Goal: Transaction & Acquisition: Purchase product/service

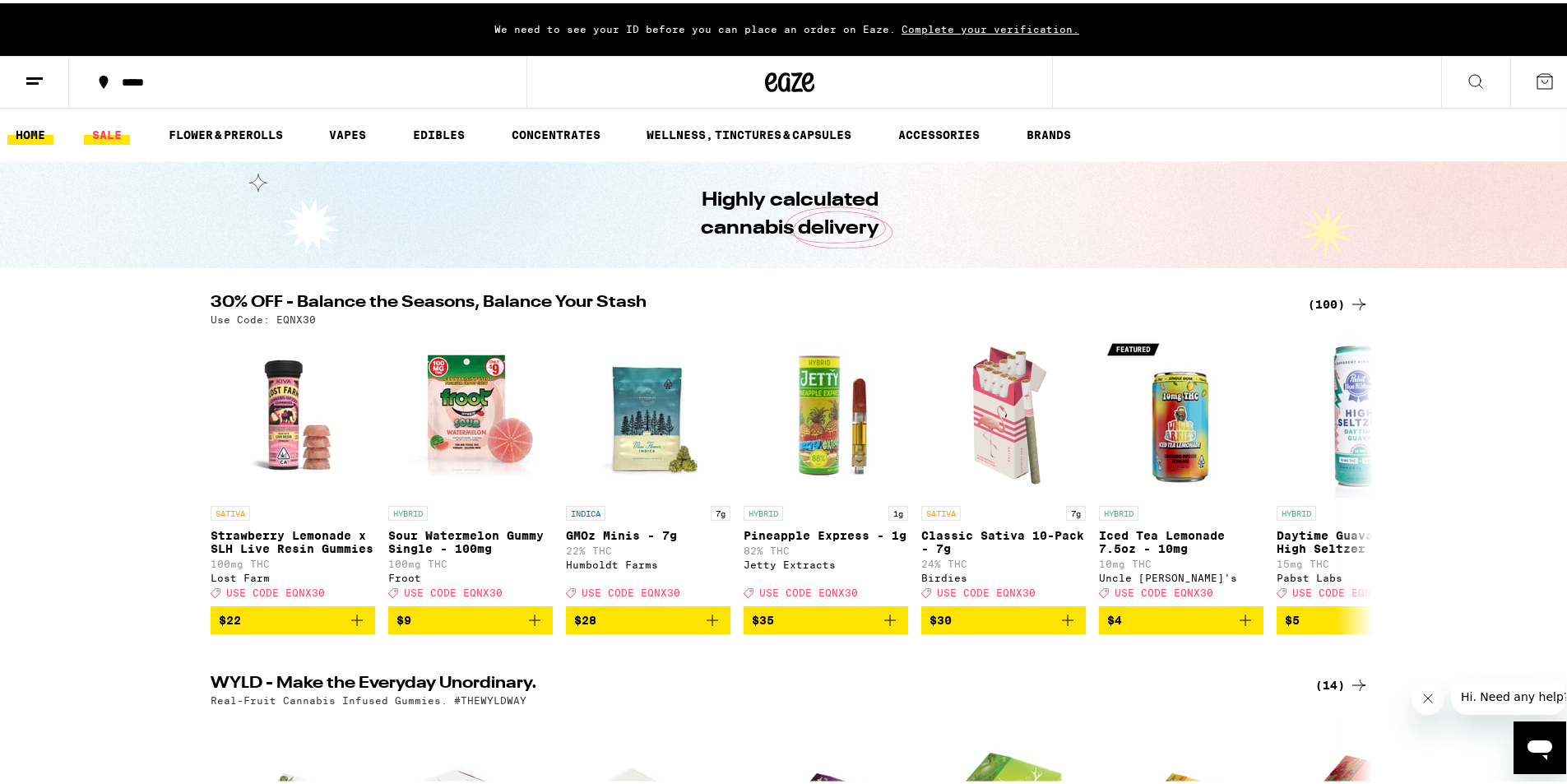
click at [113, 138] on link "SALE" at bounding box center [106, 131] width 46 height 20
click at [119, 127] on link "SALE" at bounding box center [106, 131] width 46 height 20
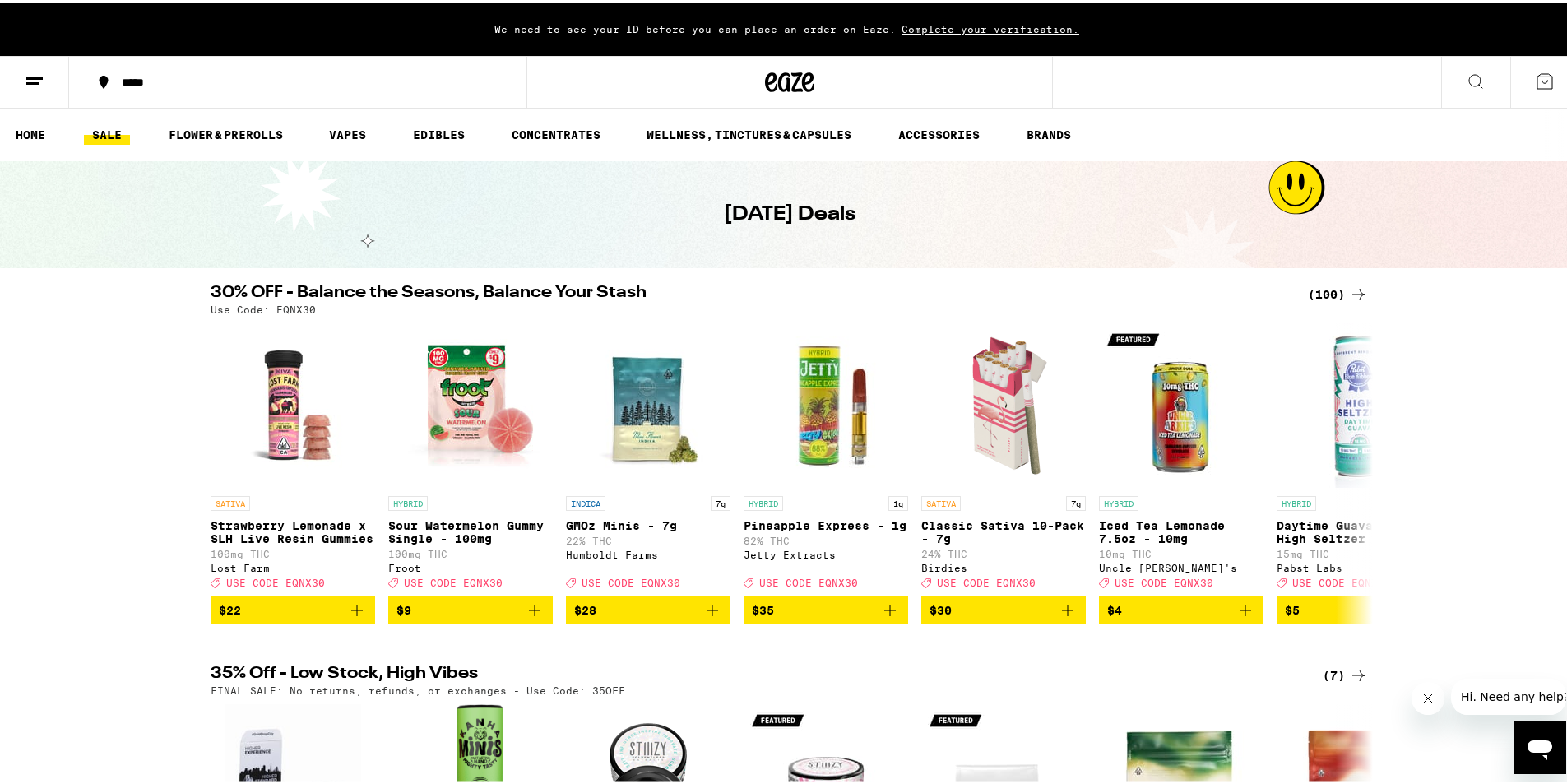
click at [1466, 82] on icon at bounding box center [1476, 78] width 20 height 20
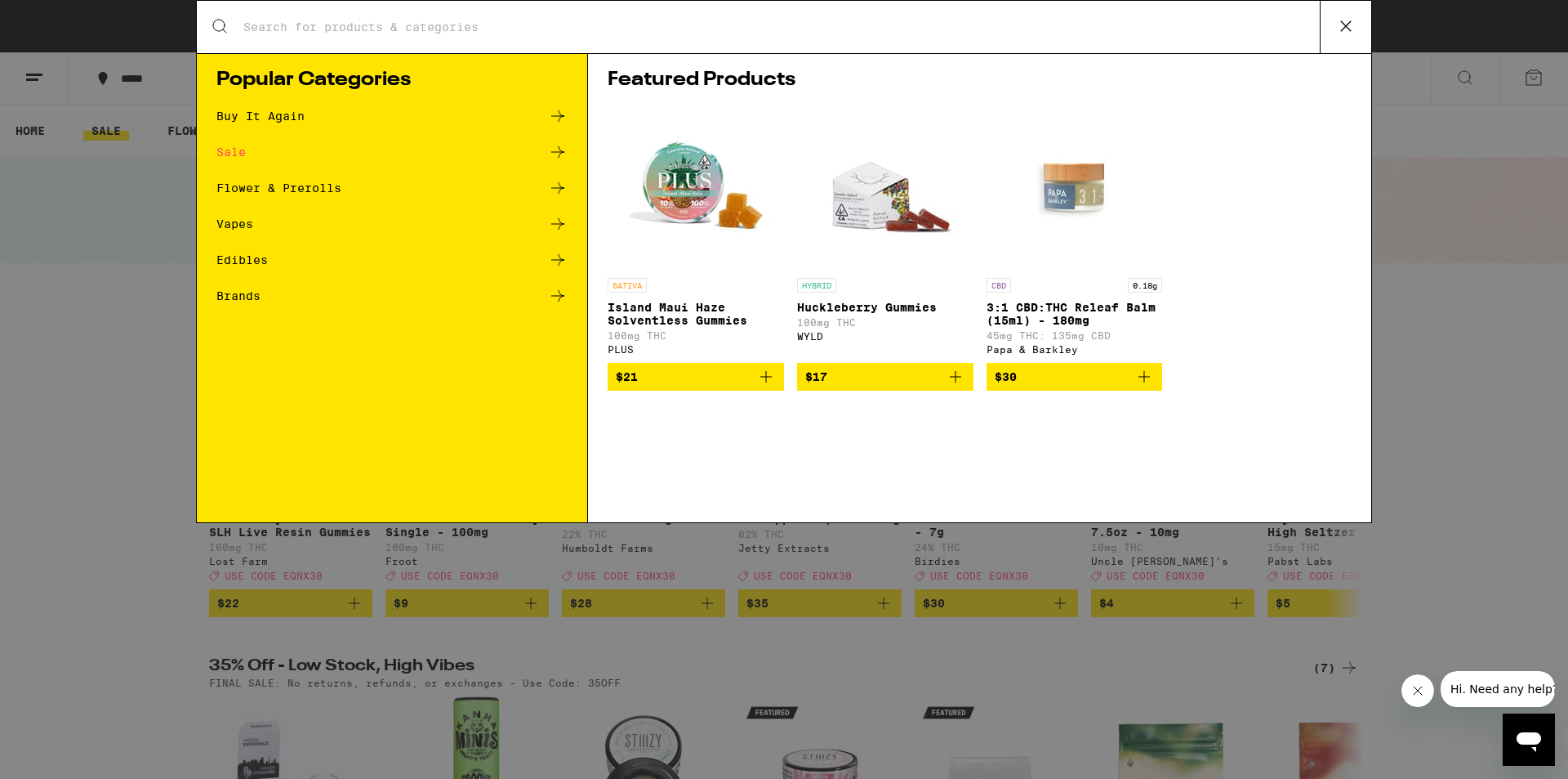
click at [409, 22] on input "Search for Products" at bounding box center [781, 27] width 1078 height 15
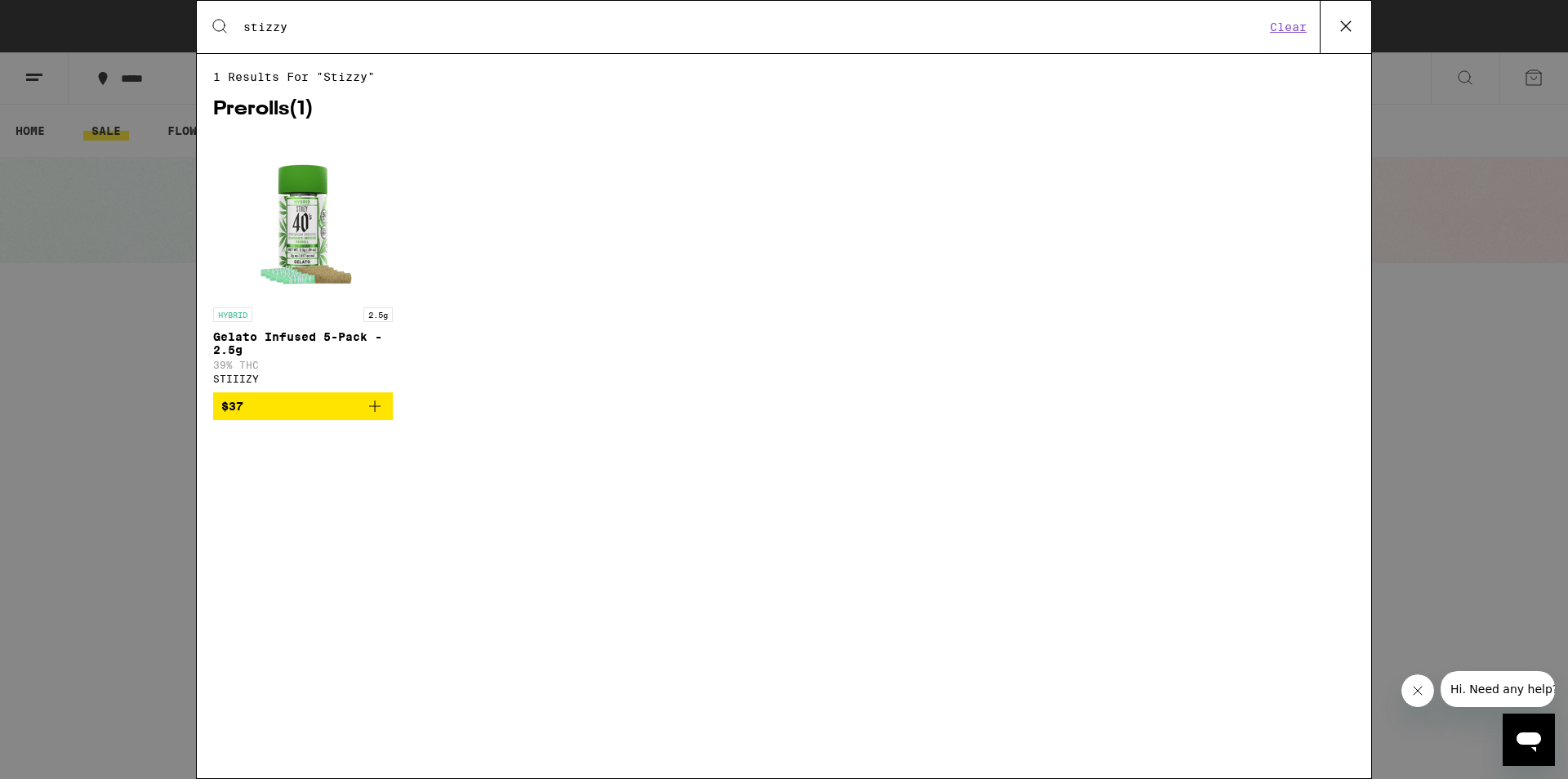
click at [409, 22] on input "stizzy" at bounding box center [754, 27] width 1022 height 15
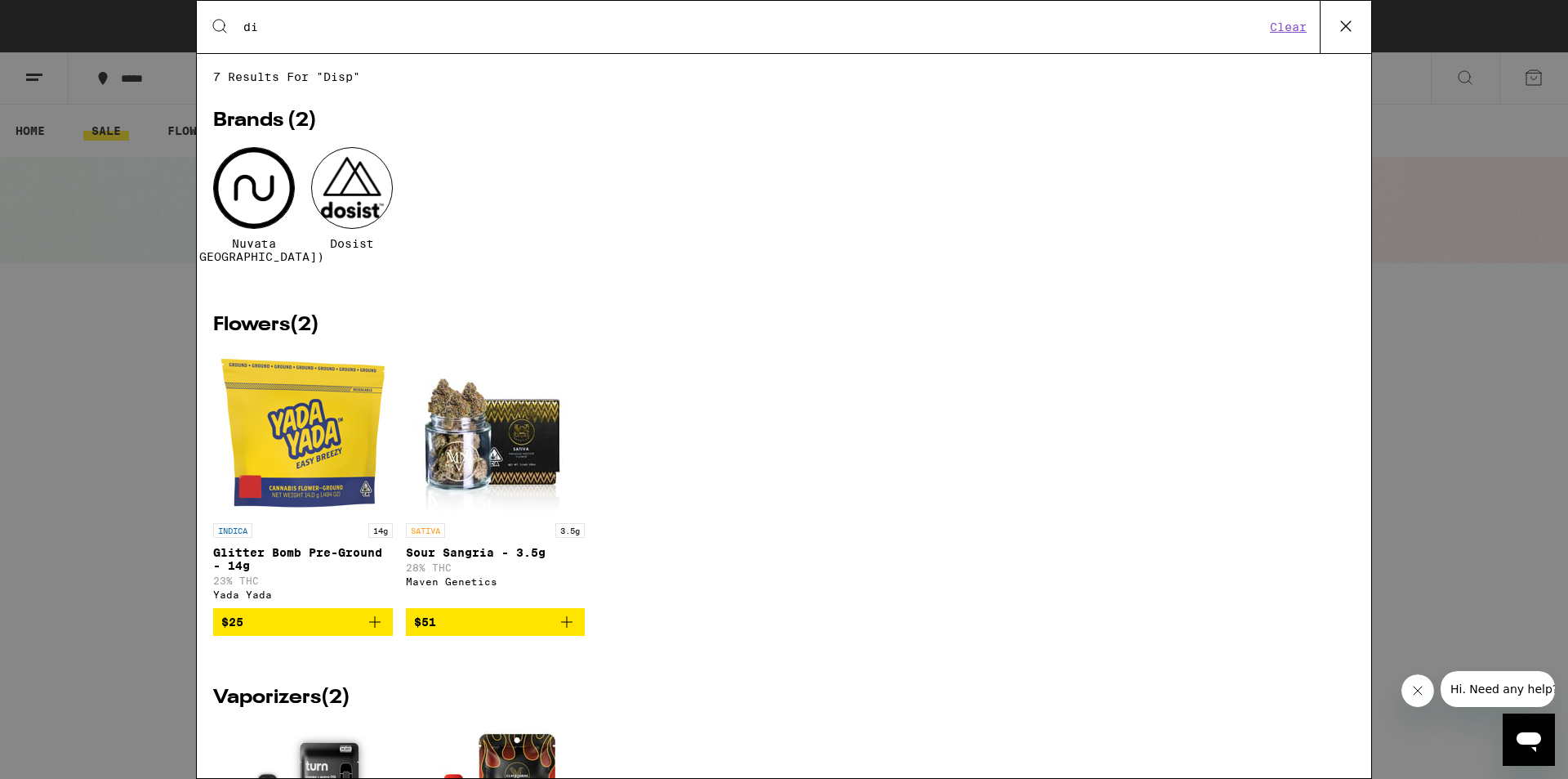
type input "d"
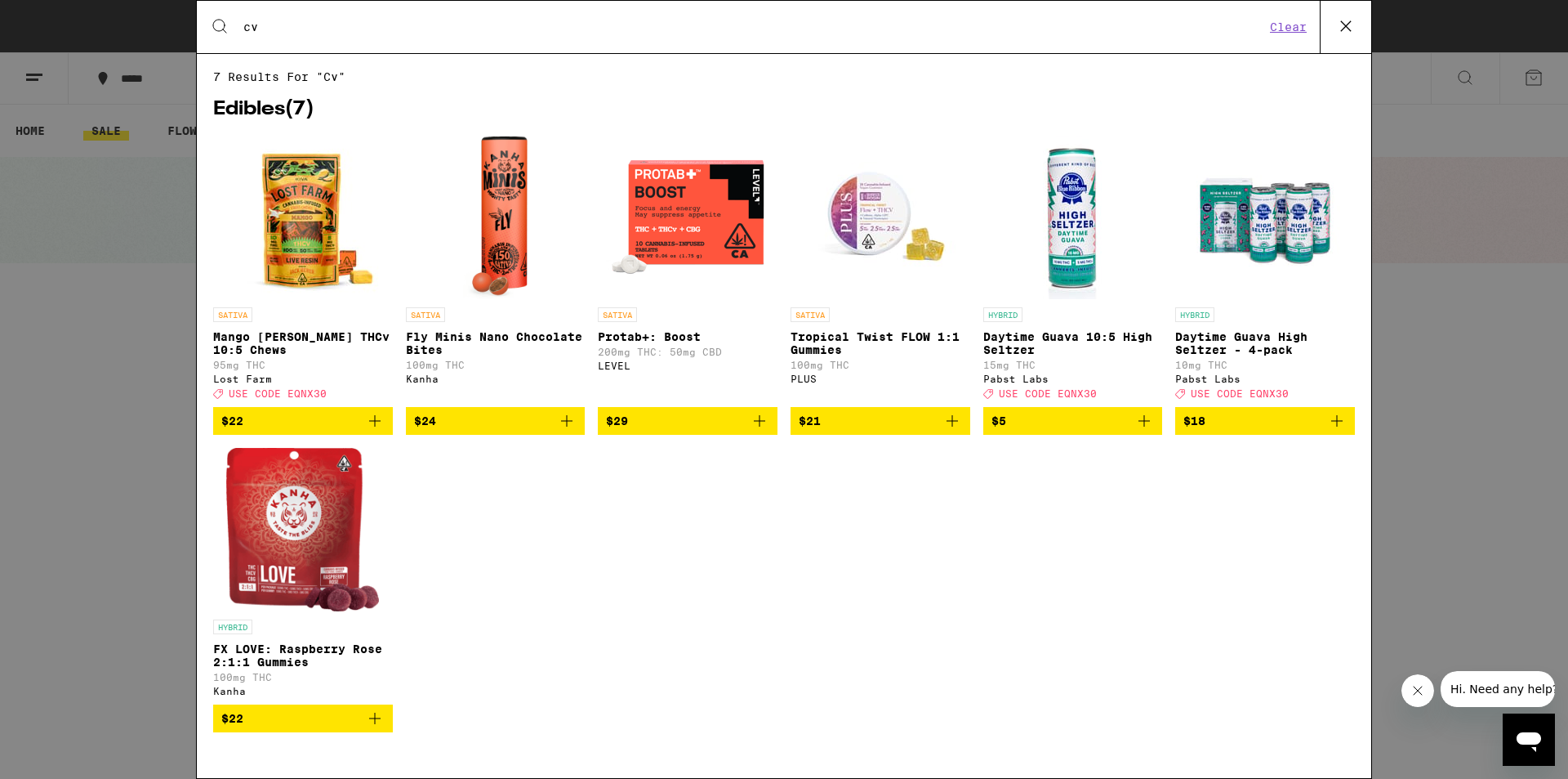
type input "c"
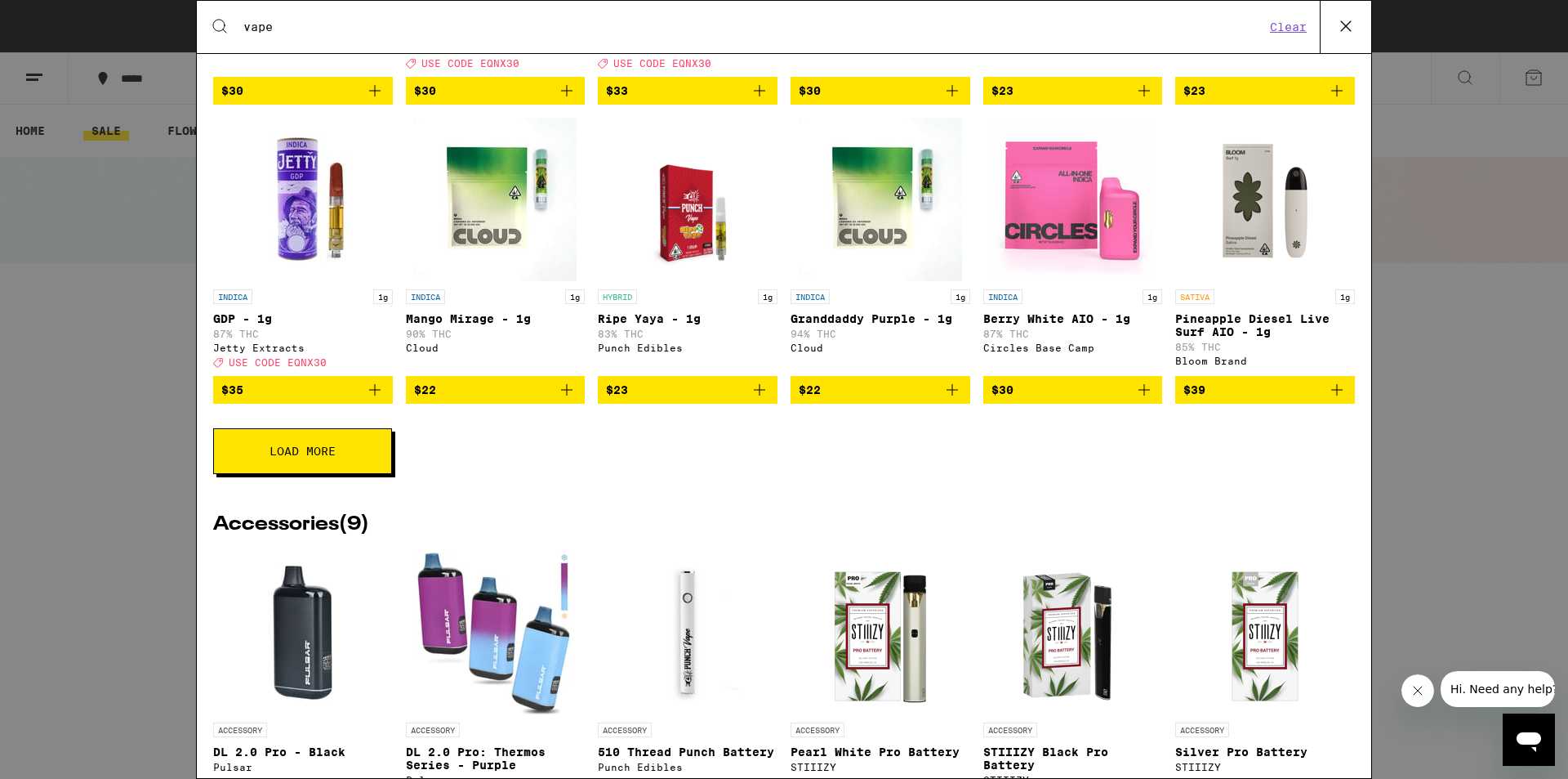
scroll to position [621, 0]
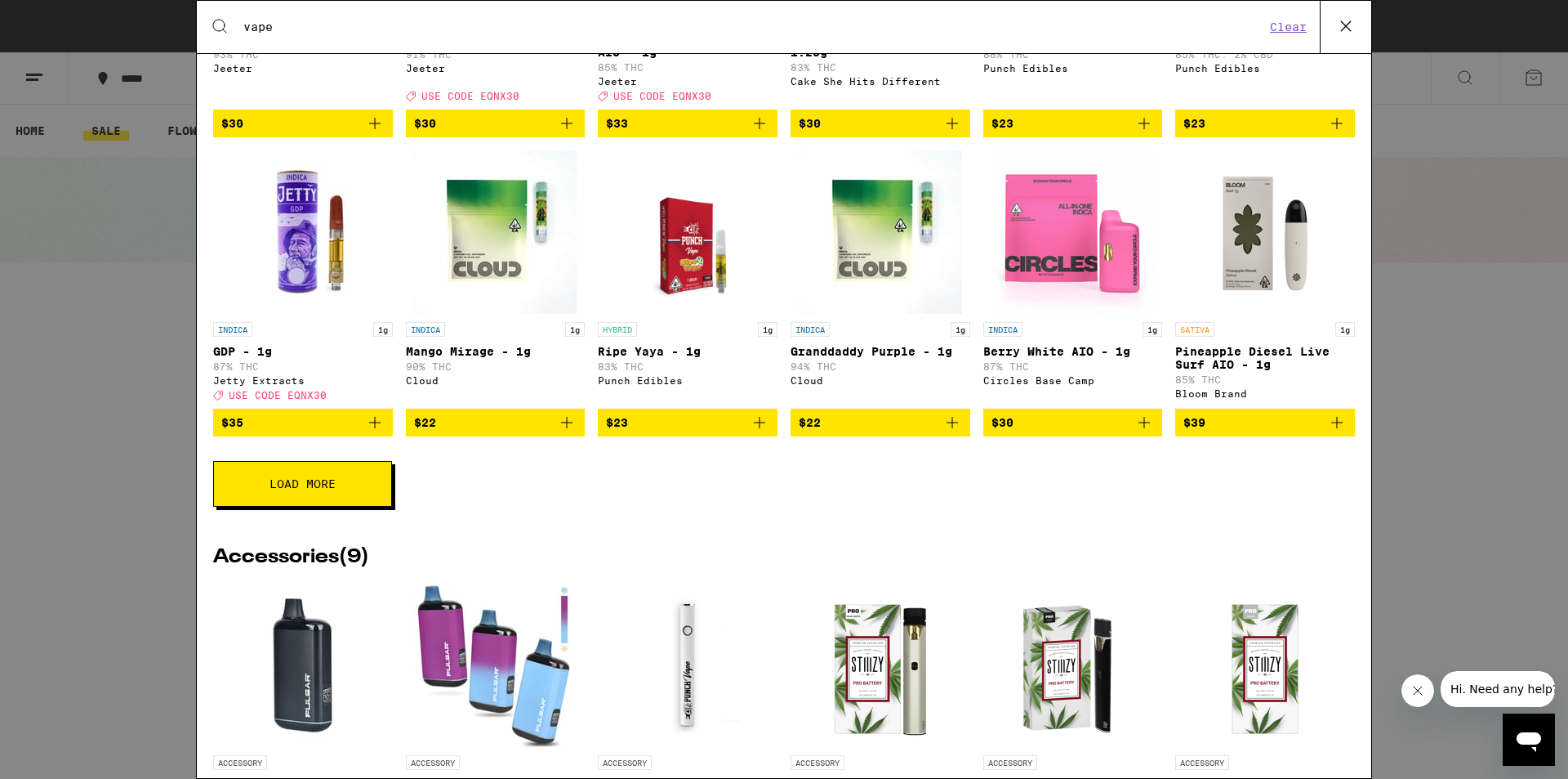
type input "vape"
click at [284, 490] on span "Load More" at bounding box center [302, 483] width 66 height 11
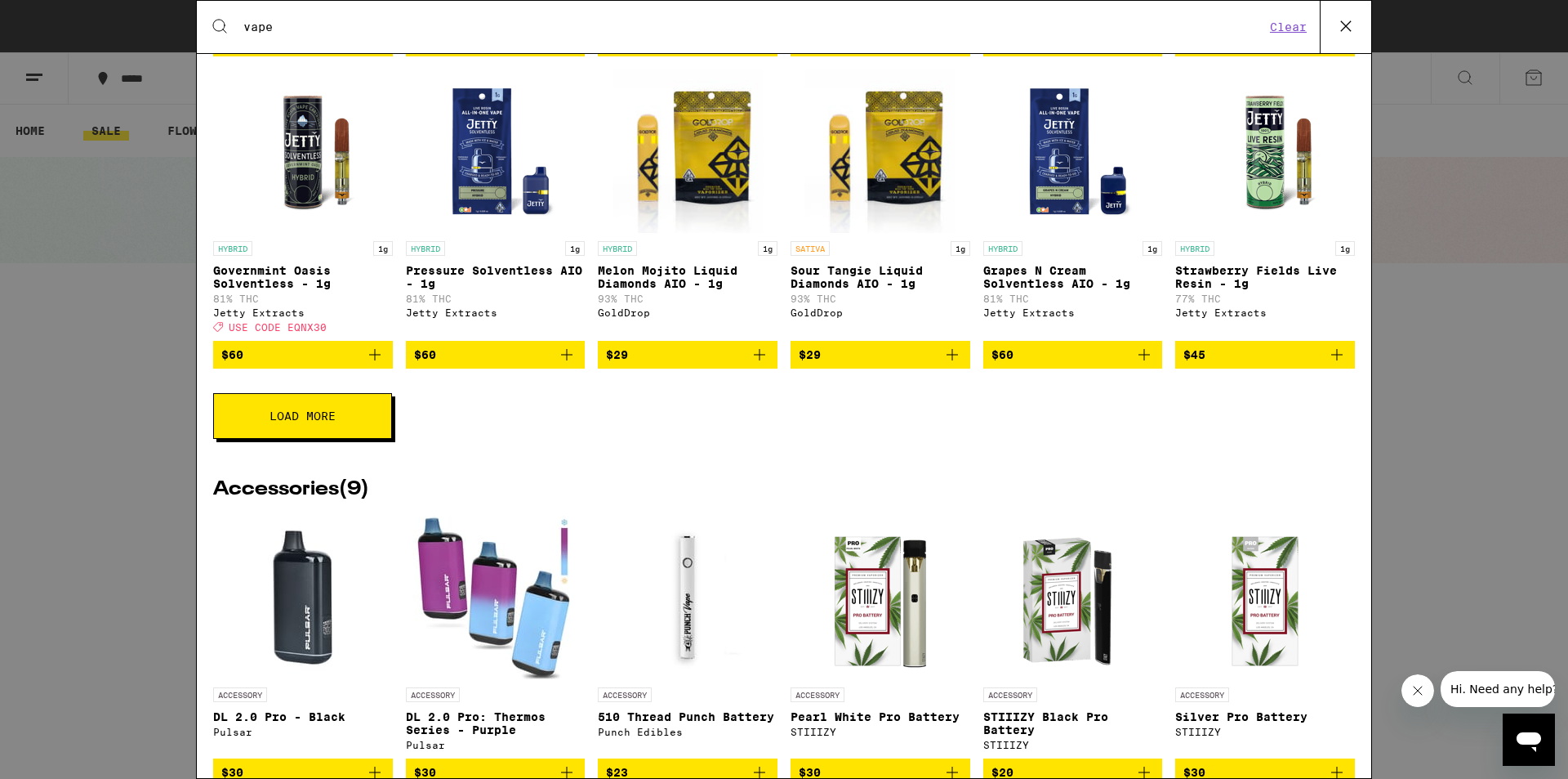
scroll to position [1328, 0]
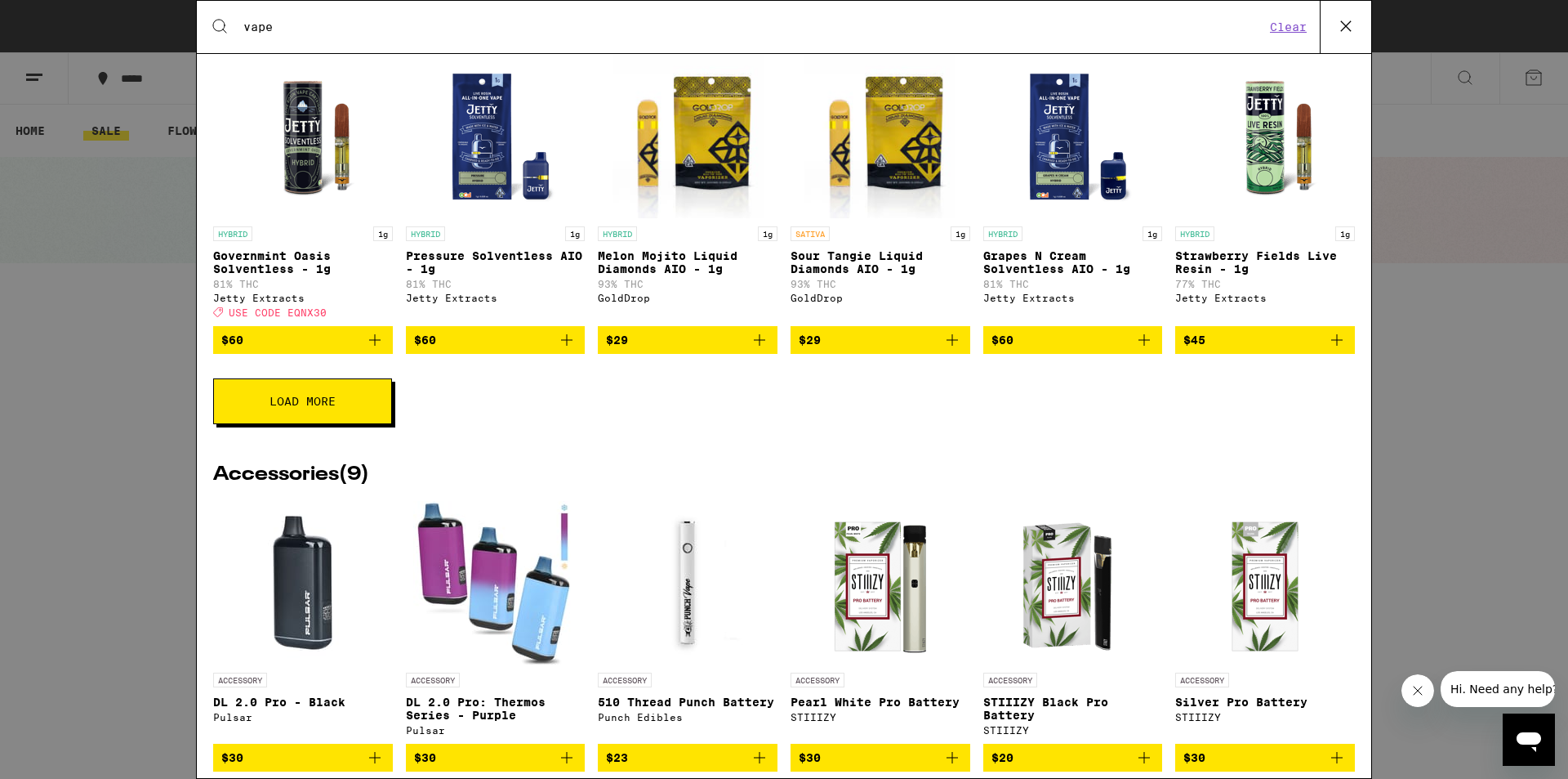
click at [347, 424] on button "Load More" at bounding box center [302, 401] width 179 height 46
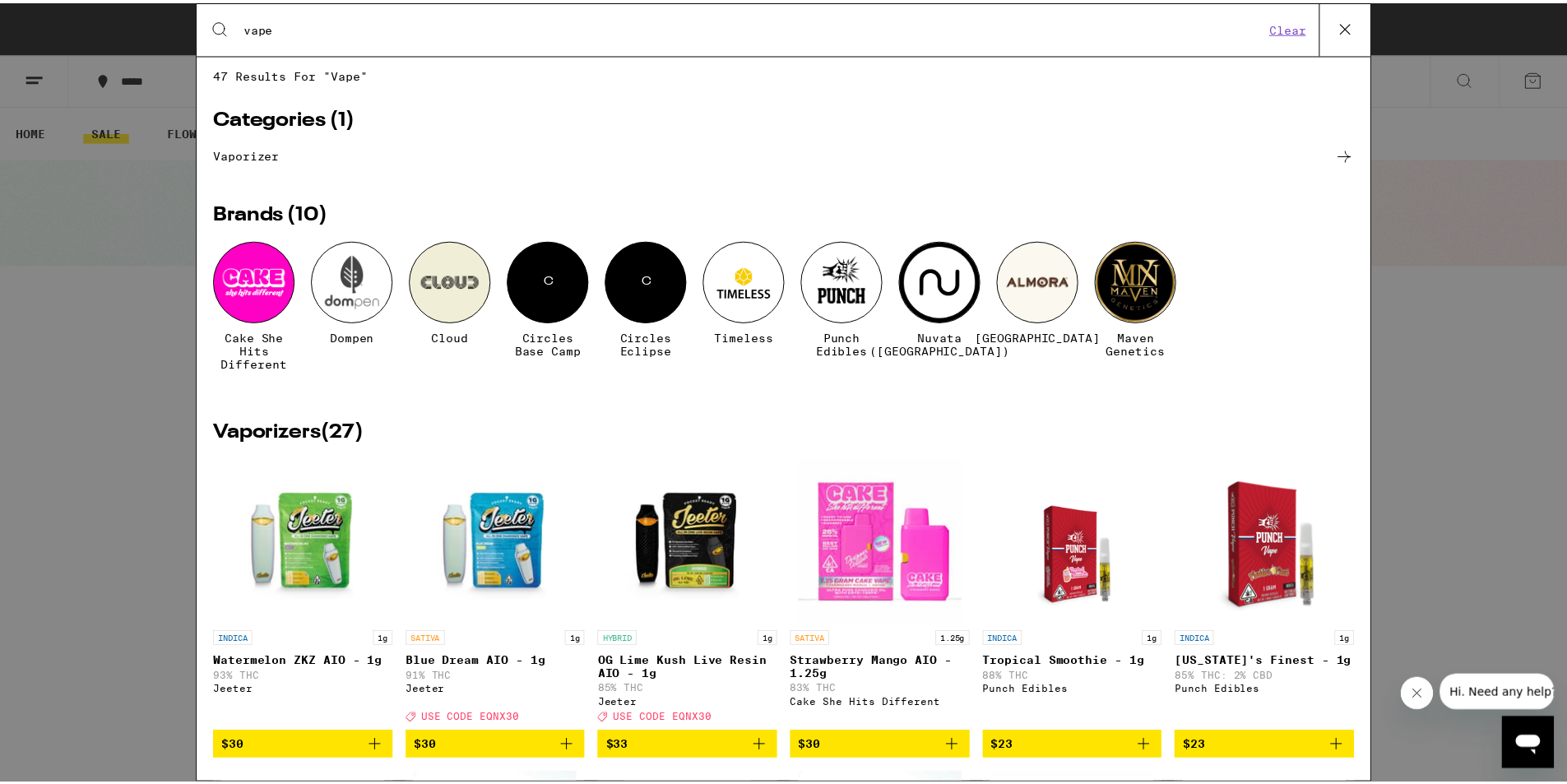
scroll to position [0, 0]
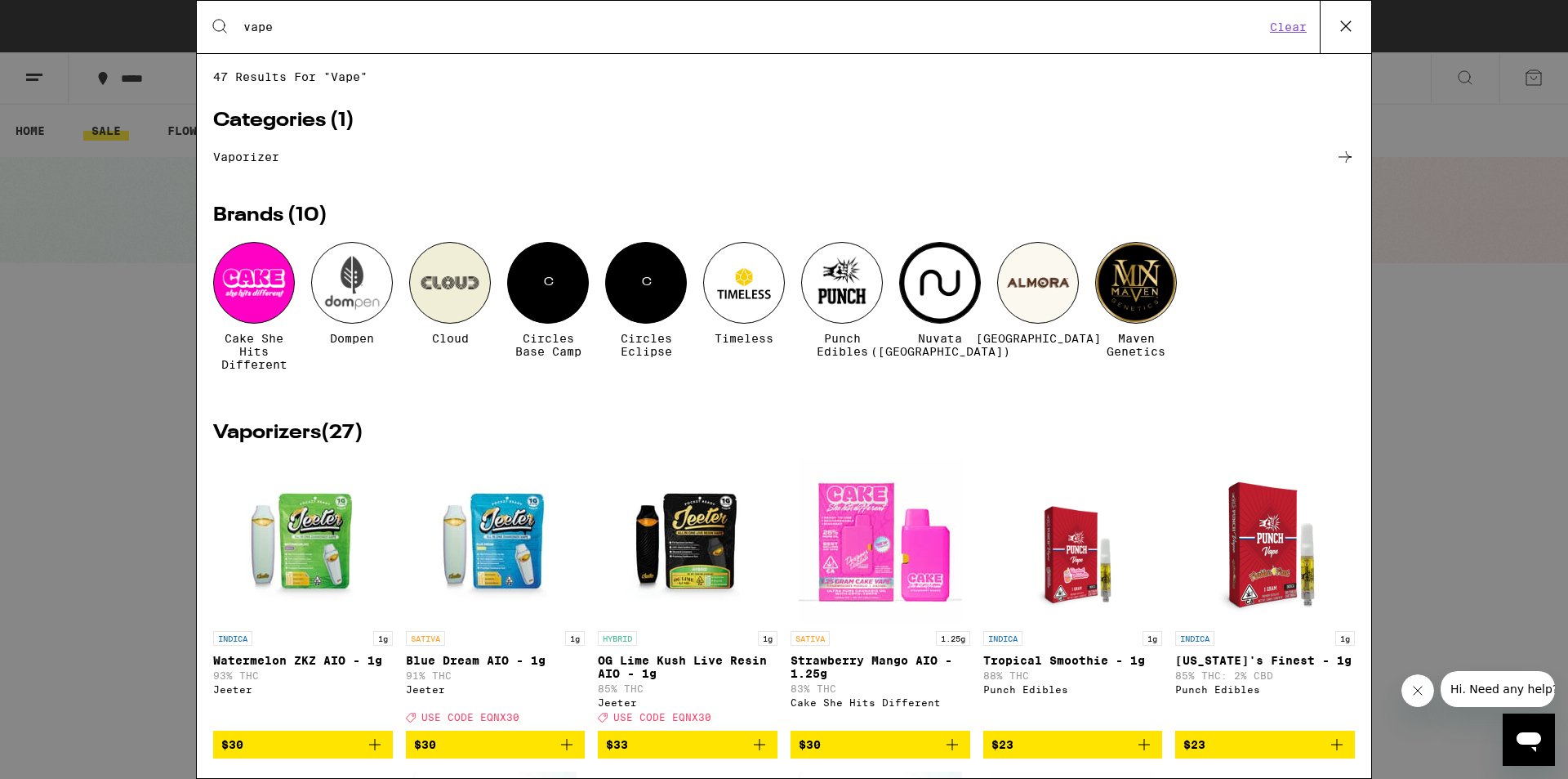
click at [23, 343] on div "Search for Products vape Clear 47 results for "vape" Categories ( 1 ) vaporizer…" at bounding box center [784, 390] width 1568 height 779
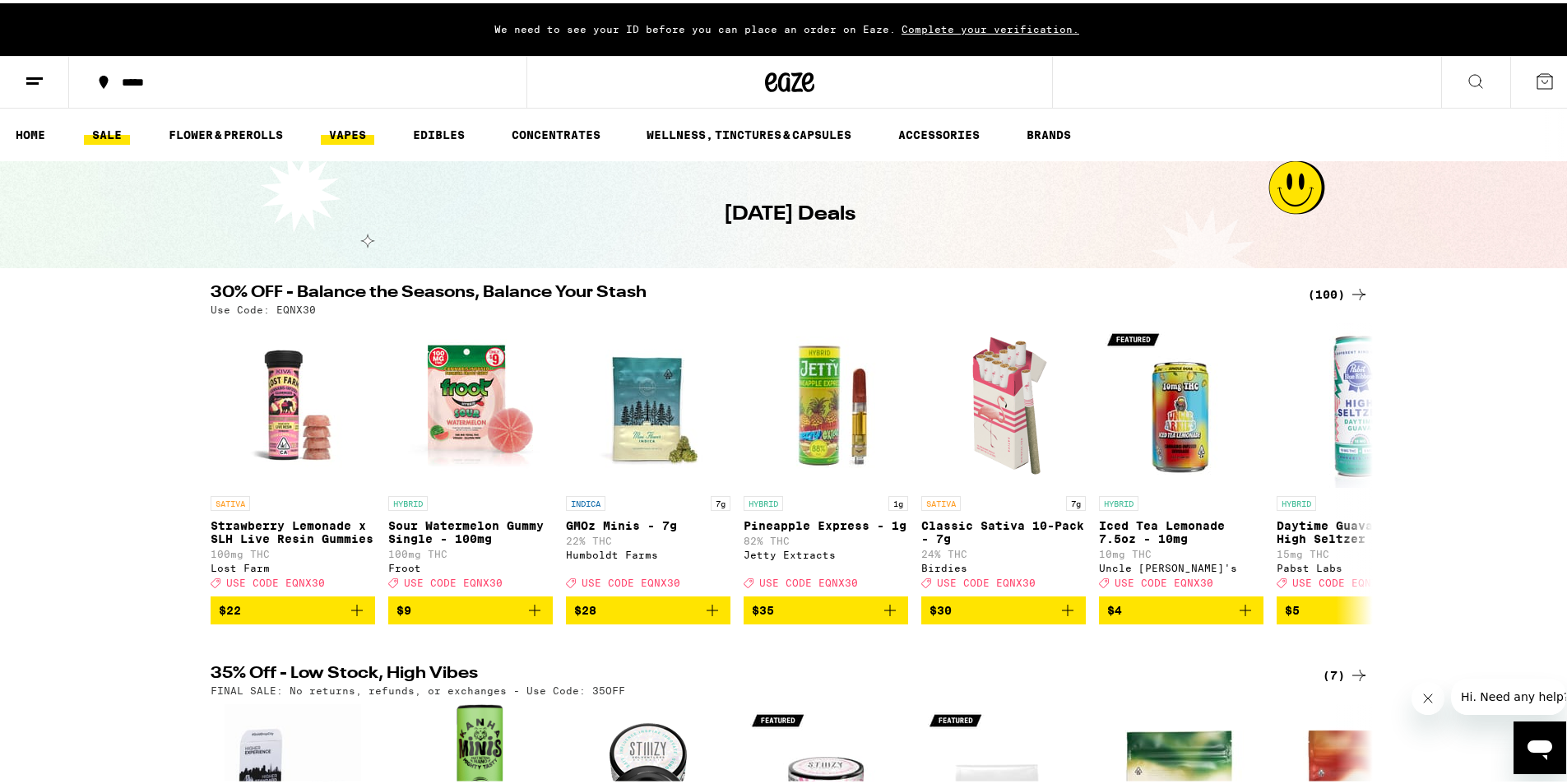
click at [357, 134] on link "VAPES" at bounding box center [347, 131] width 53 height 20
click at [336, 117] on ul "HOME SALE FLOWER & PREROLLS VAPES EDIBLES CONCENTRATES WELLNESS, TINCTURES & CA…" at bounding box center [790, 131] width 1579 height 53
click at [345, 130] on link "VAPES" at bounding box center [347, 131] width 53 height 20
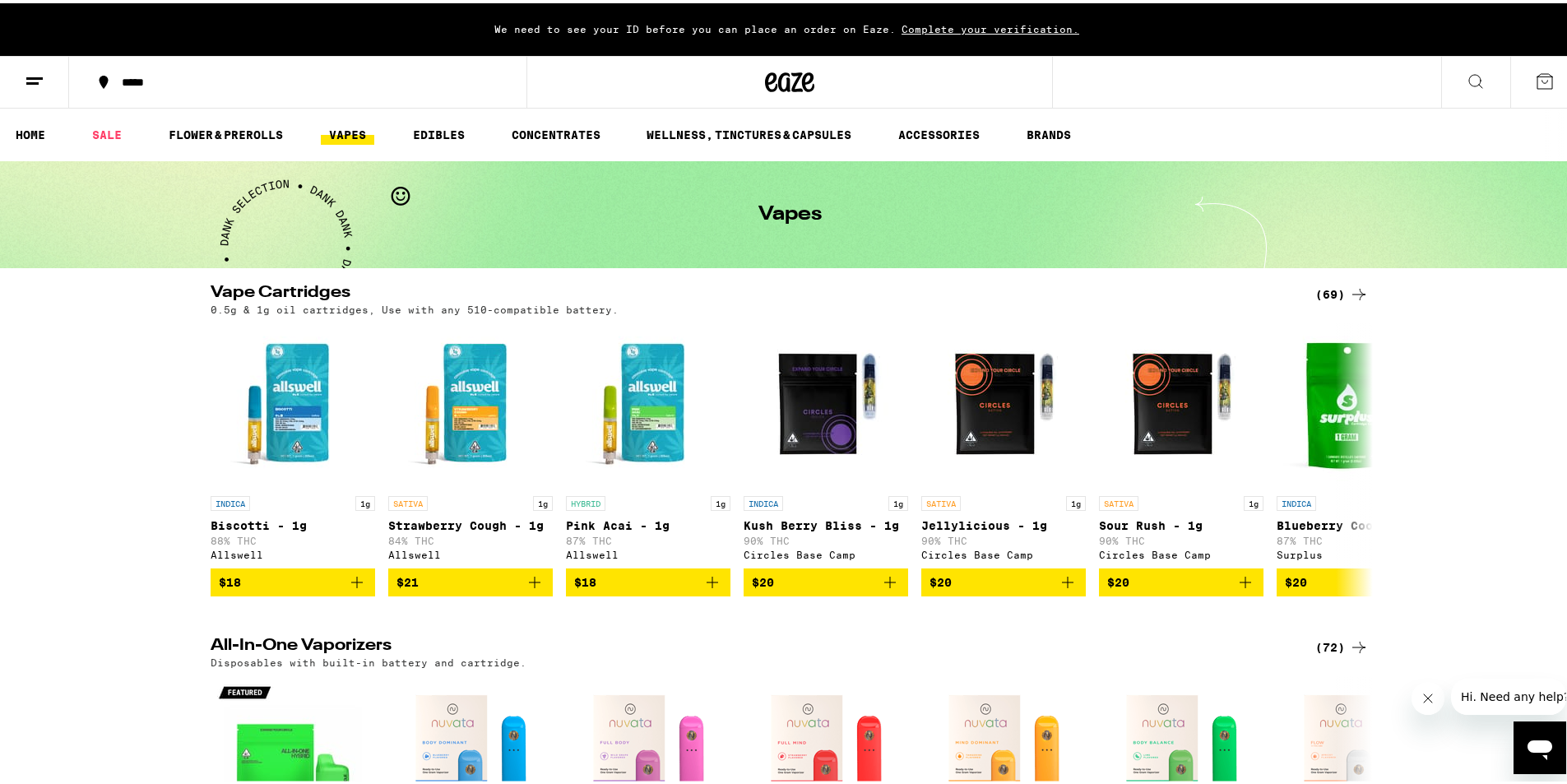
click at [29, 77] on icon at bounding box center [34, 78] width 20 height 20
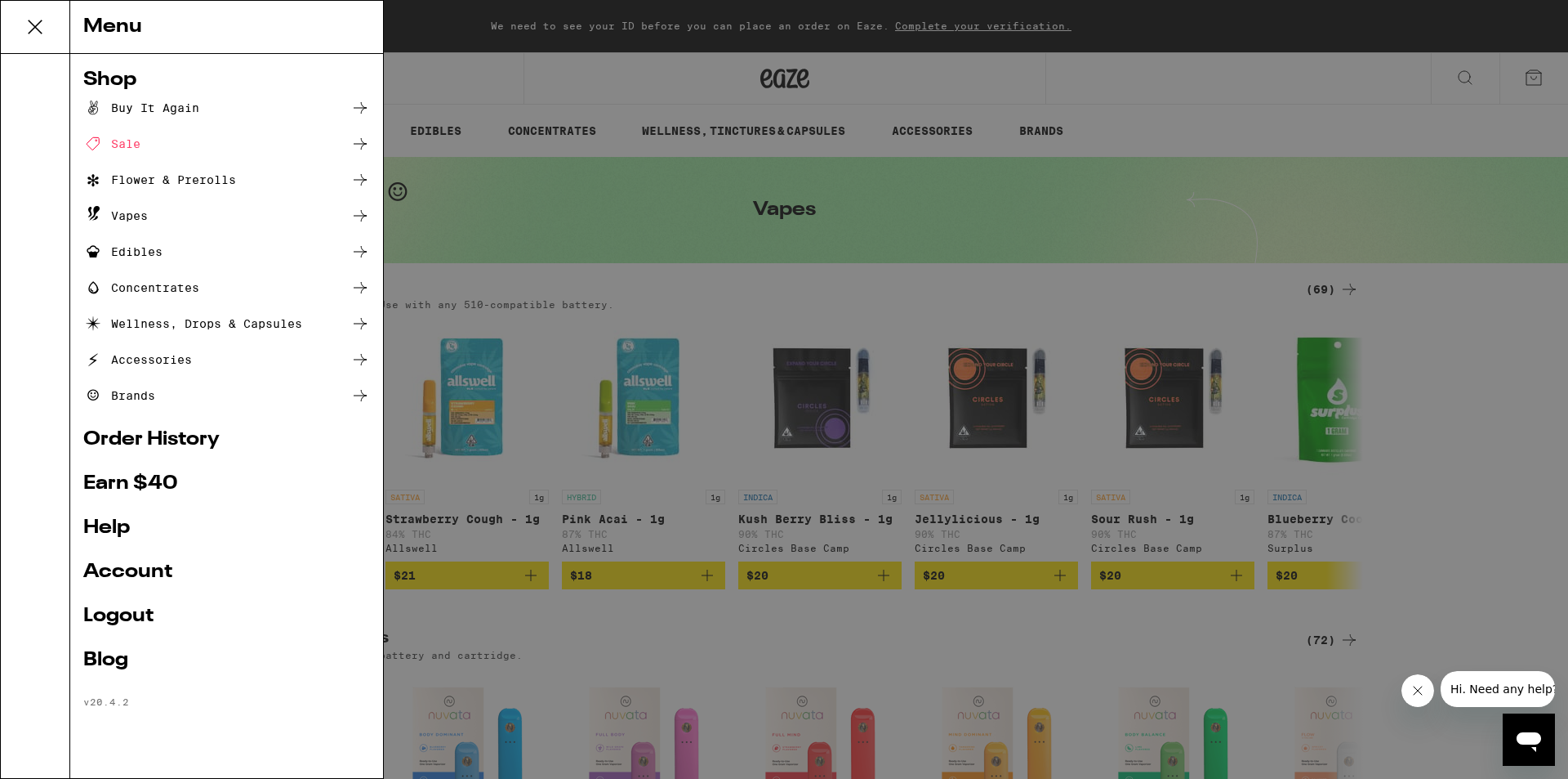
click at [541, 246] on div "Menu Shop Buy It Again Sale Flower & Prerolls Vapes Edibles Concentrates Wellne…" at bounding box center [784, 390] width 1568 height 779
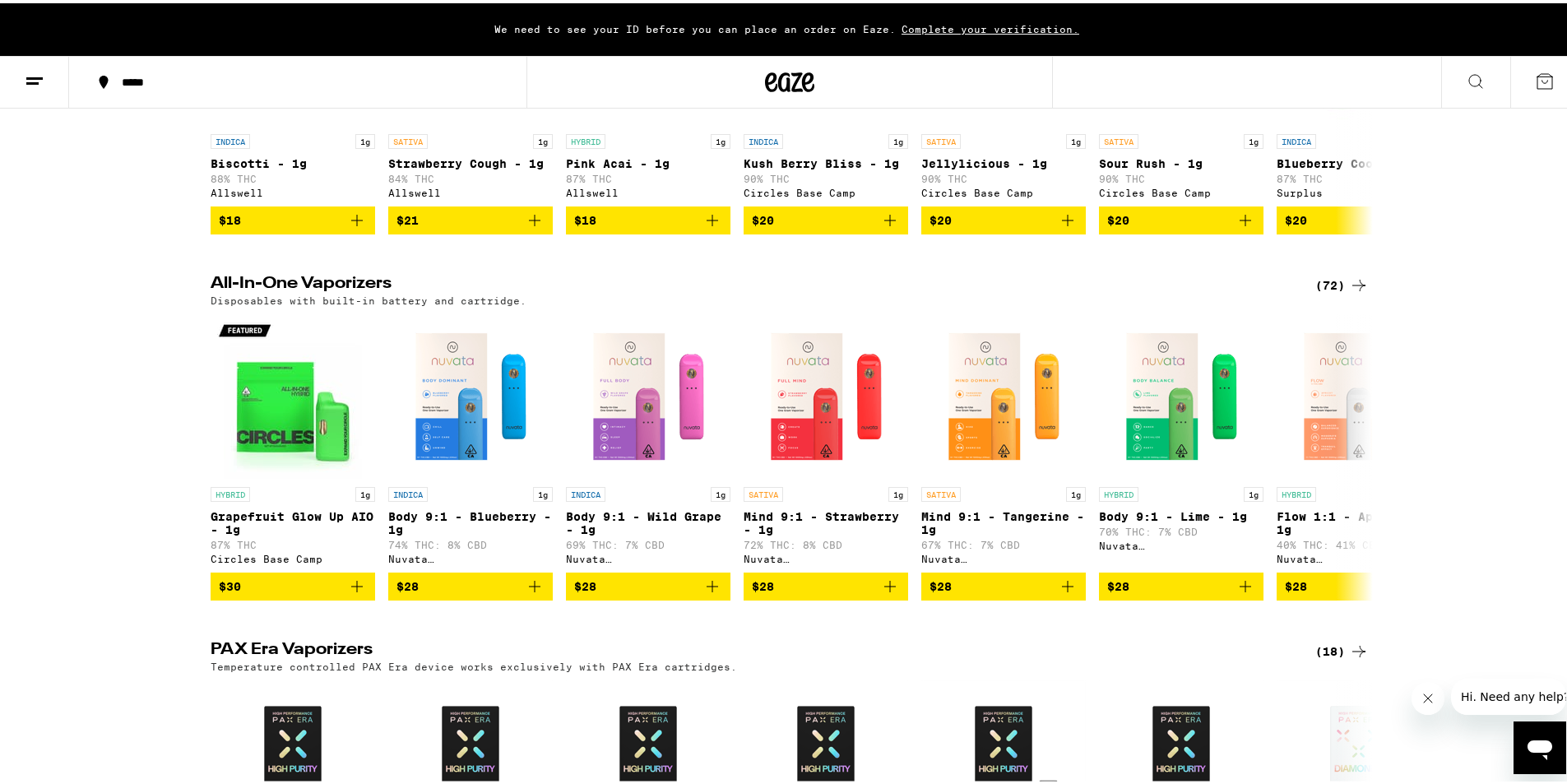
scroll to position [438, 0]
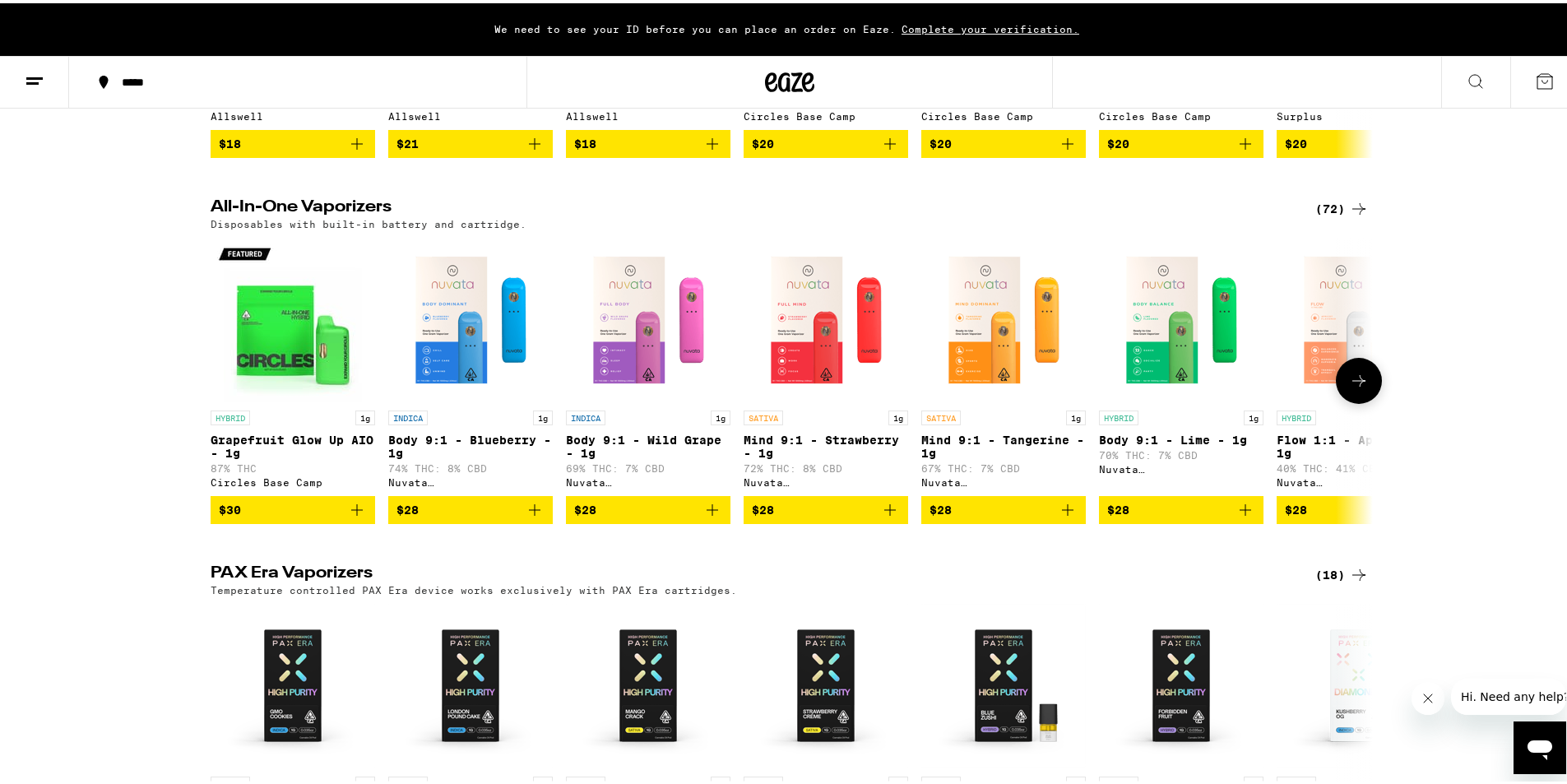
click at [1364, 401] on button at bounding box center [1358, 377] width 46 height 46
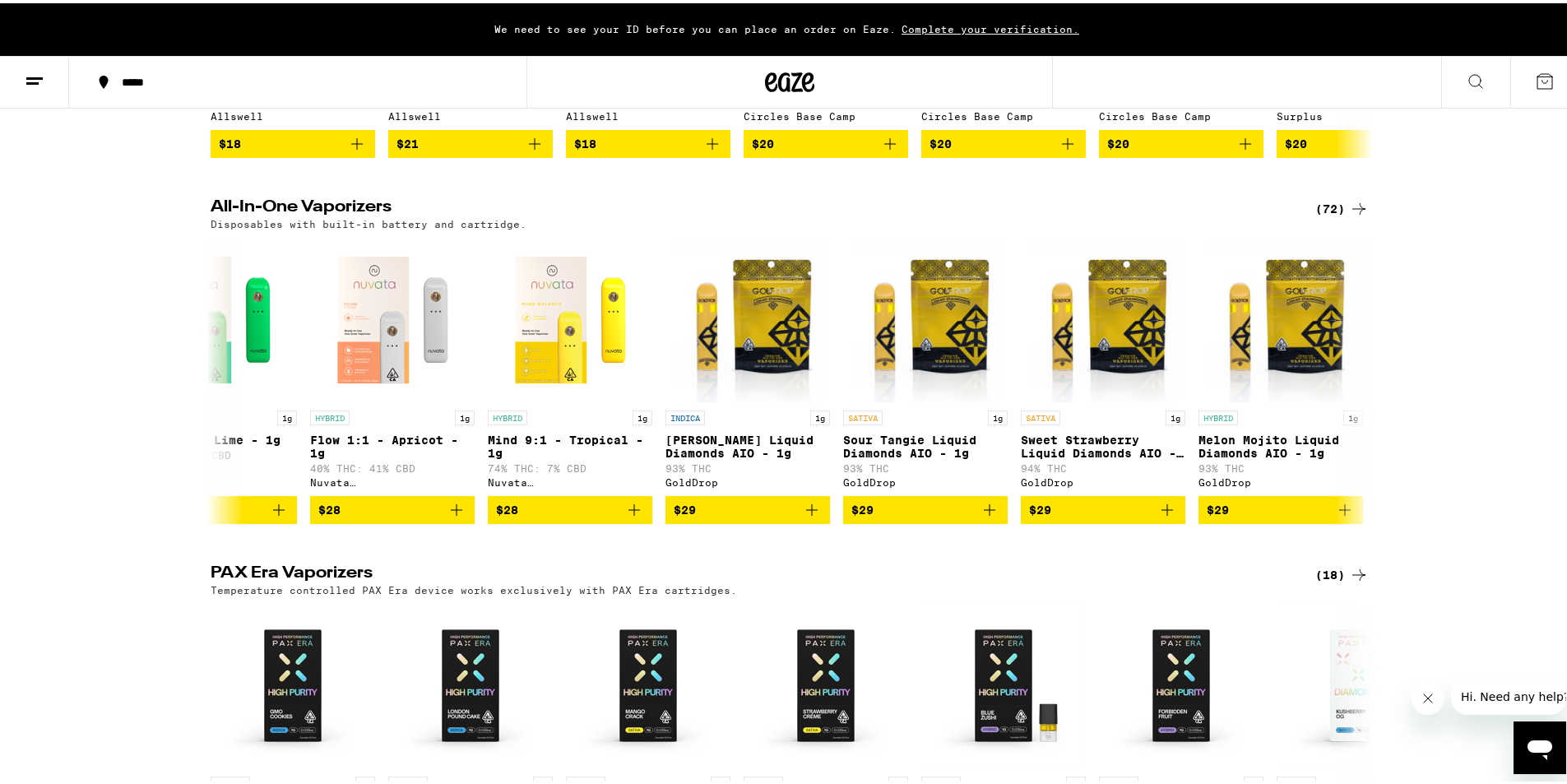
scroll to position [0, 979]
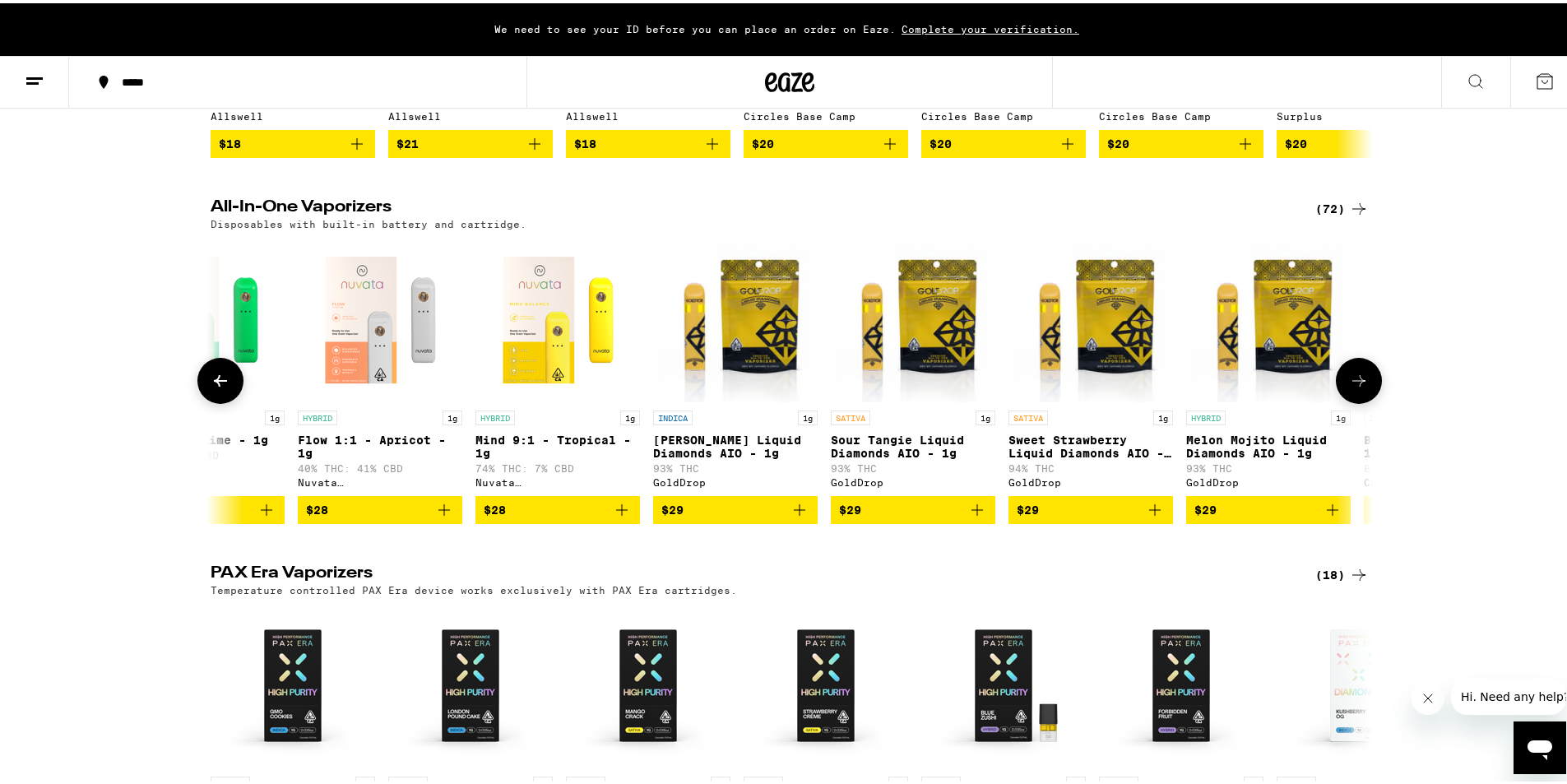
click at [1364, 369] on img "Open page for Blueberry Bliss AIO - 1.25g from Cake She Hits Different" at bounding box center [1445, 316] width 164 height 164
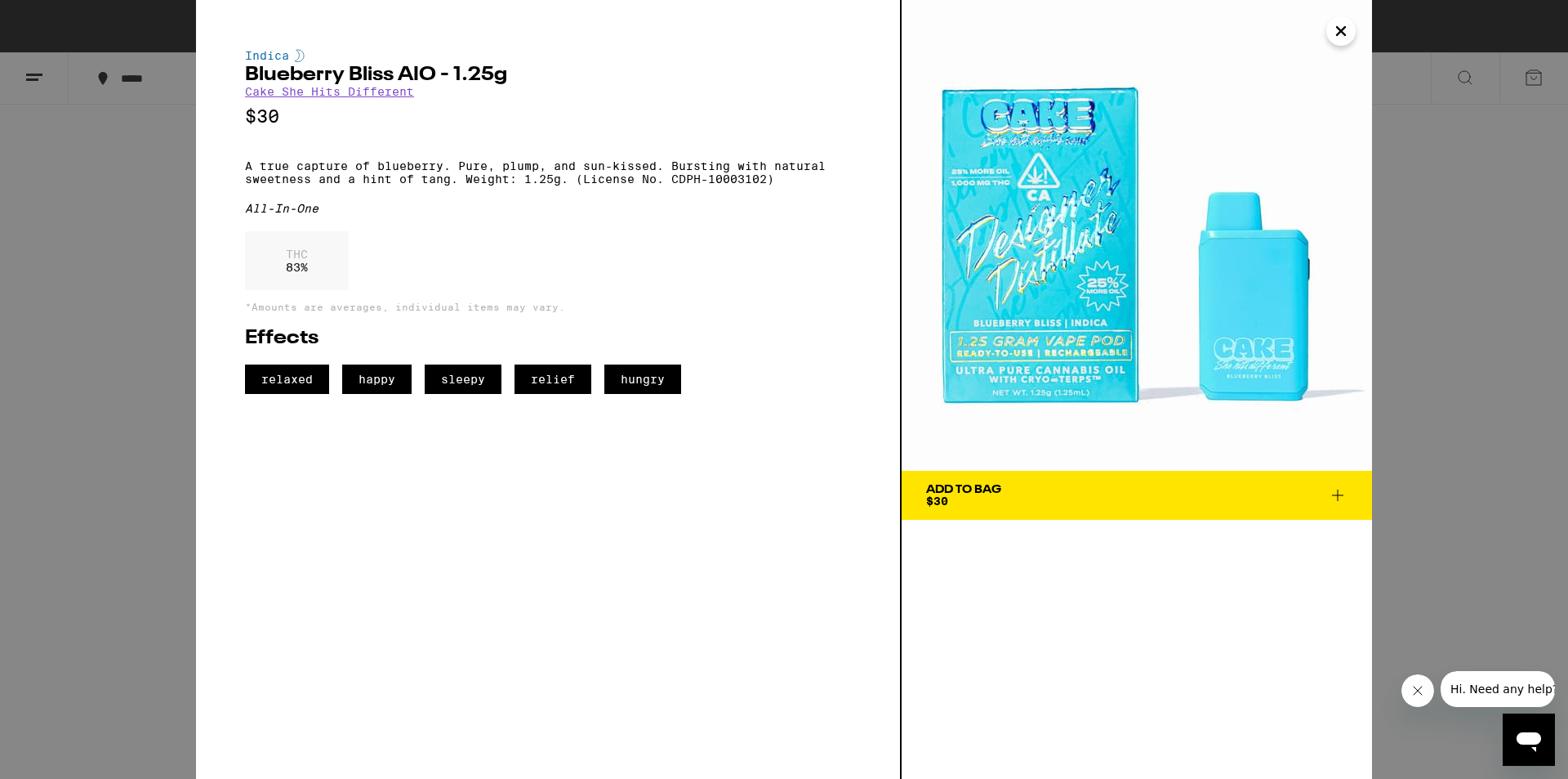
click at [1344, 35] on icon "Close" at bounding box center [1341, 30] width 8 height 8
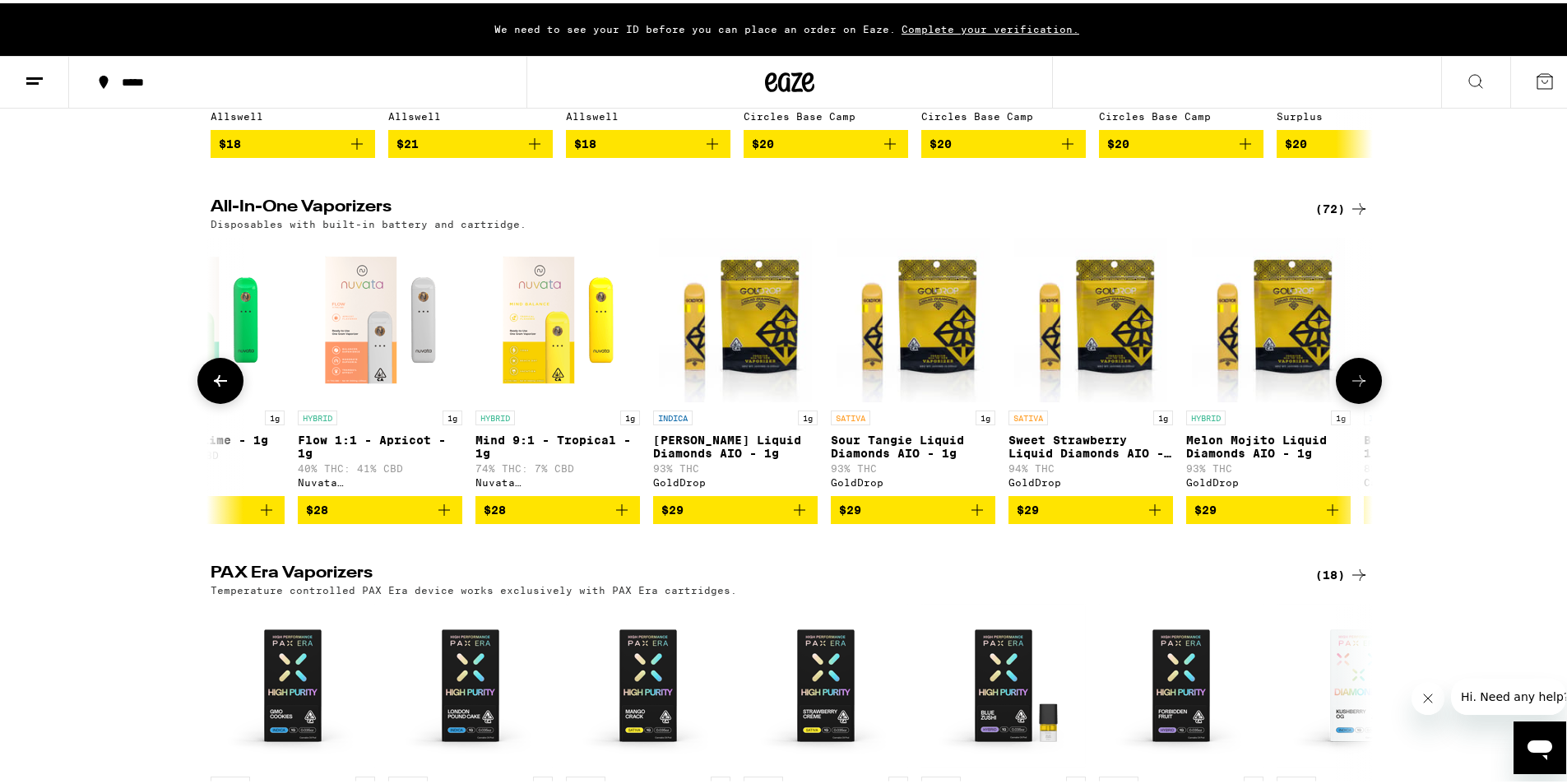
click at [210, 388] on icon at bounding box center [220, 377] width 20 height 20
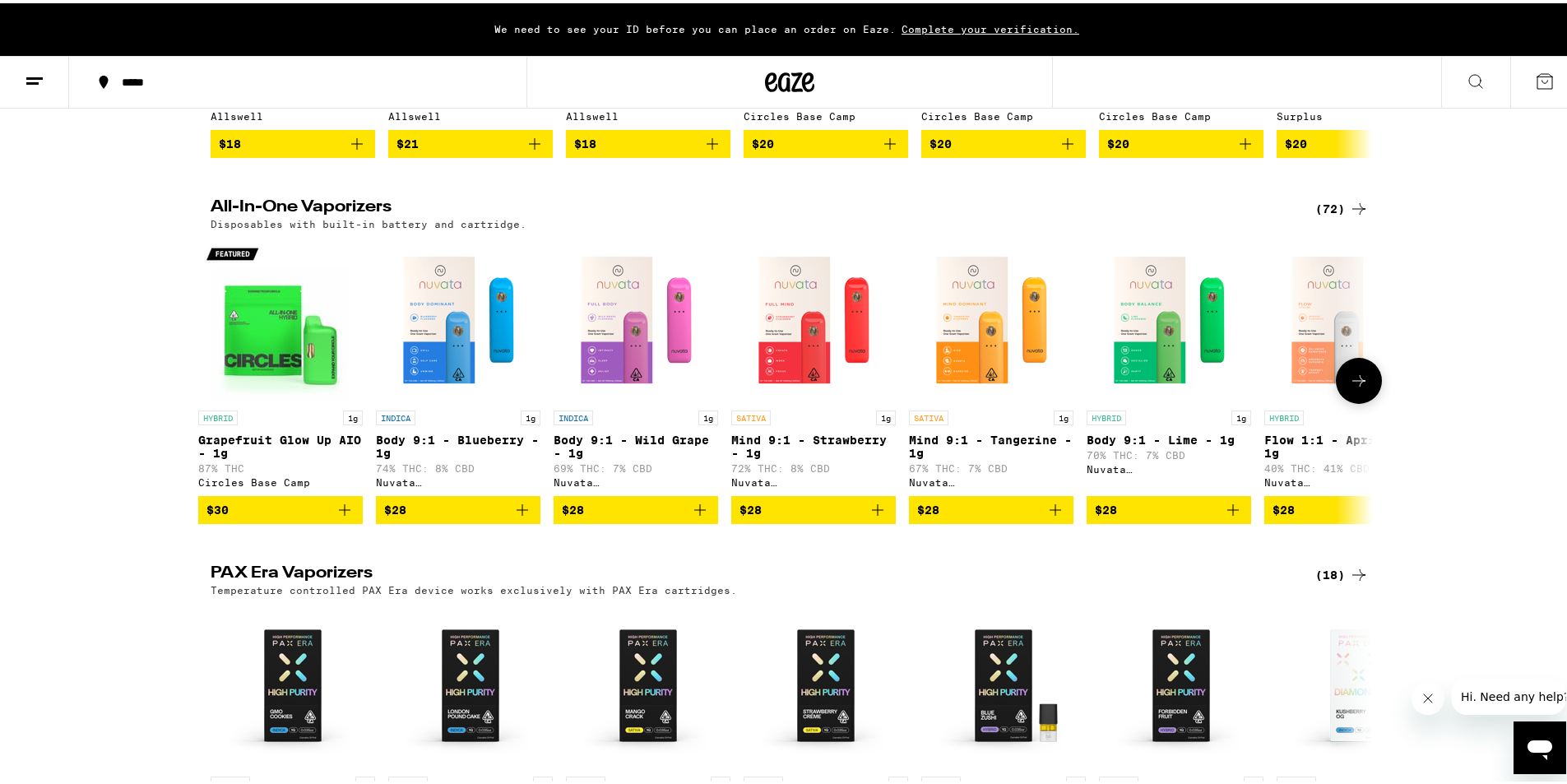
scroll to position [0, 1]
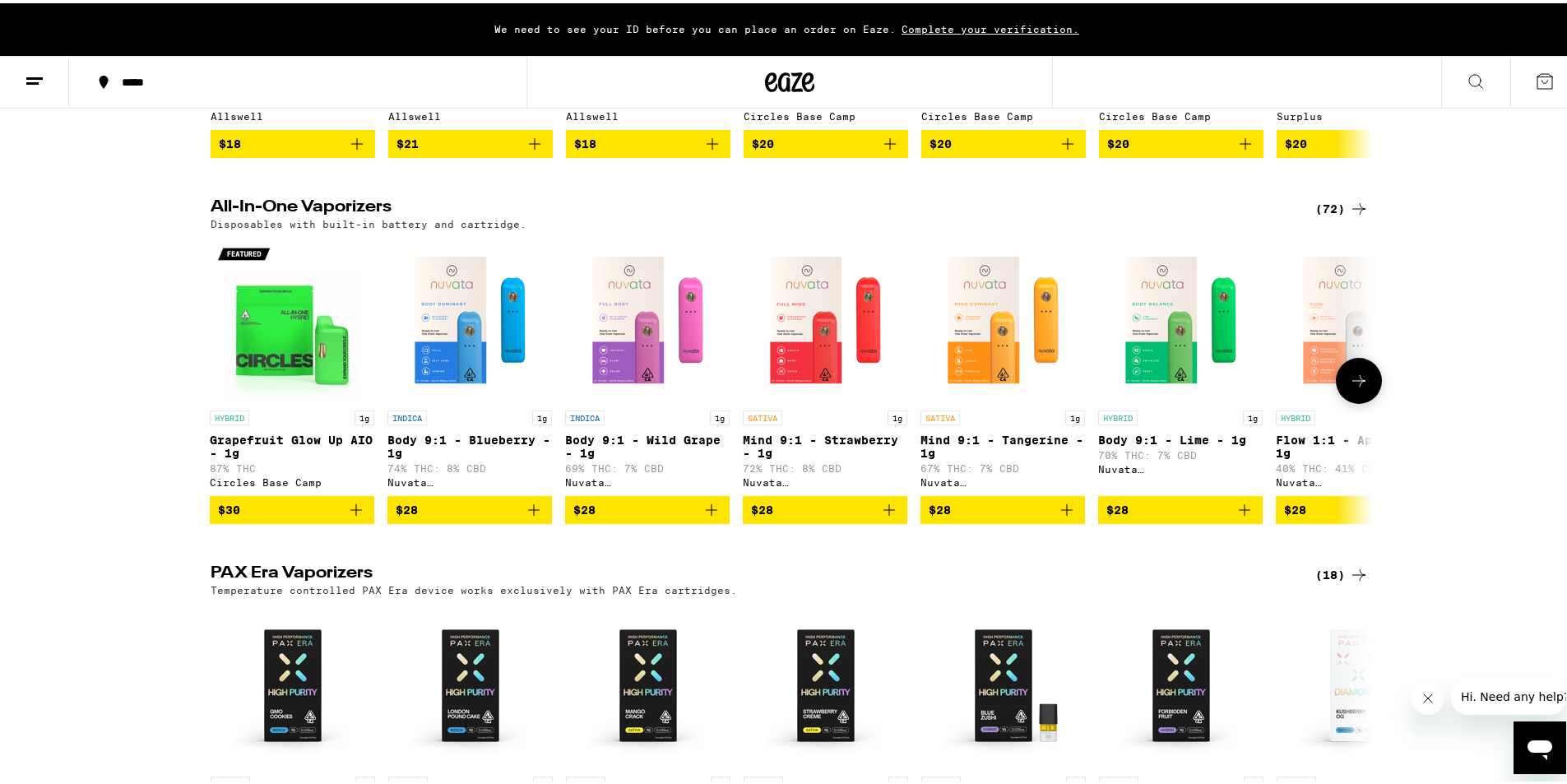
click at [221, 377] on icon at bounding box center [221, 377] width 0 height 0
click at [317, 362] on img "Open page for Grapefruit Glow Up AIO - 1g from Circles Base Camp" at bounding box center [292, 316] width 164 height 164
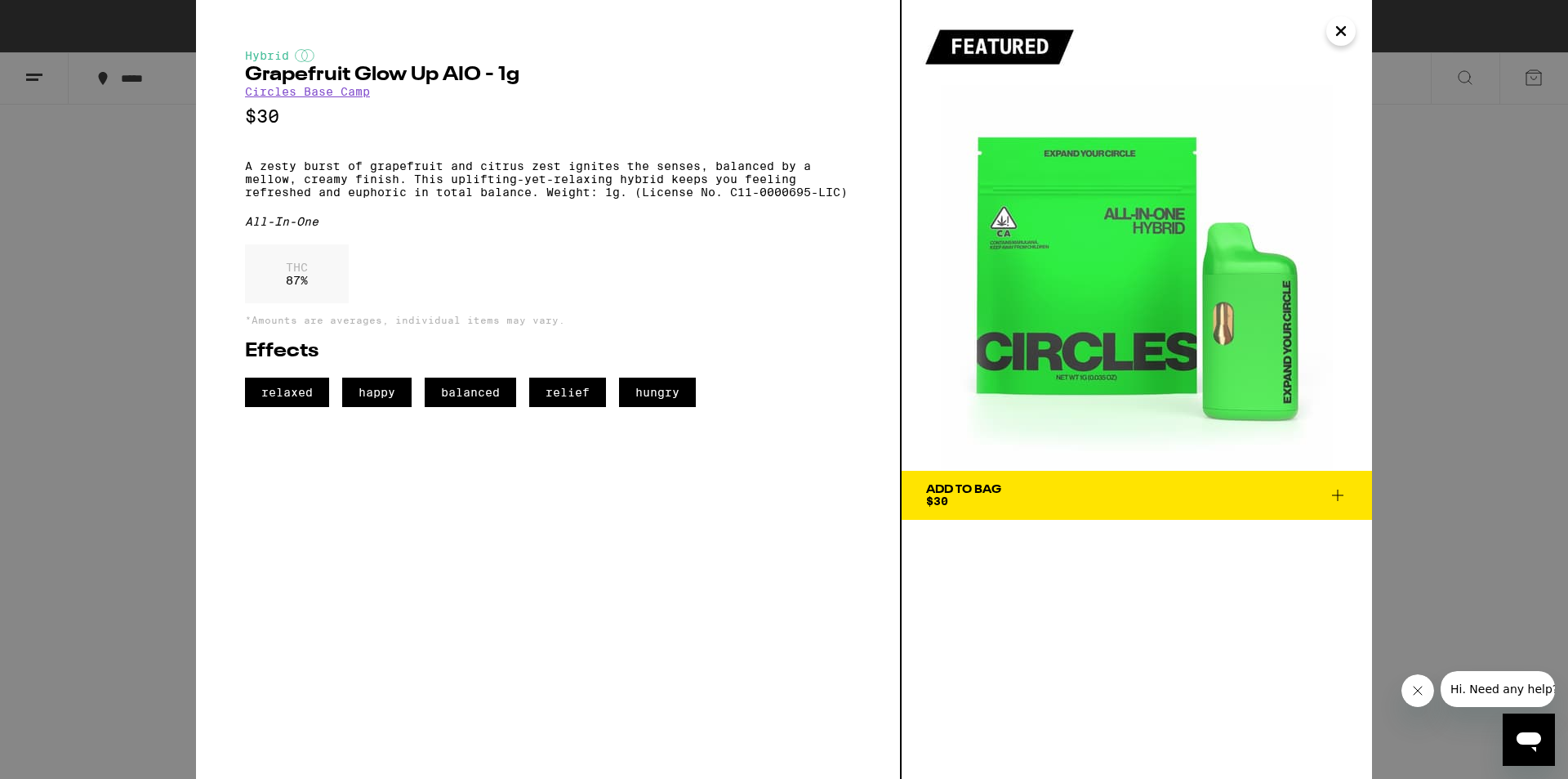
click at [1340, 26] on icon "Close" at bounding box center [1341, 31] width 20 height 24
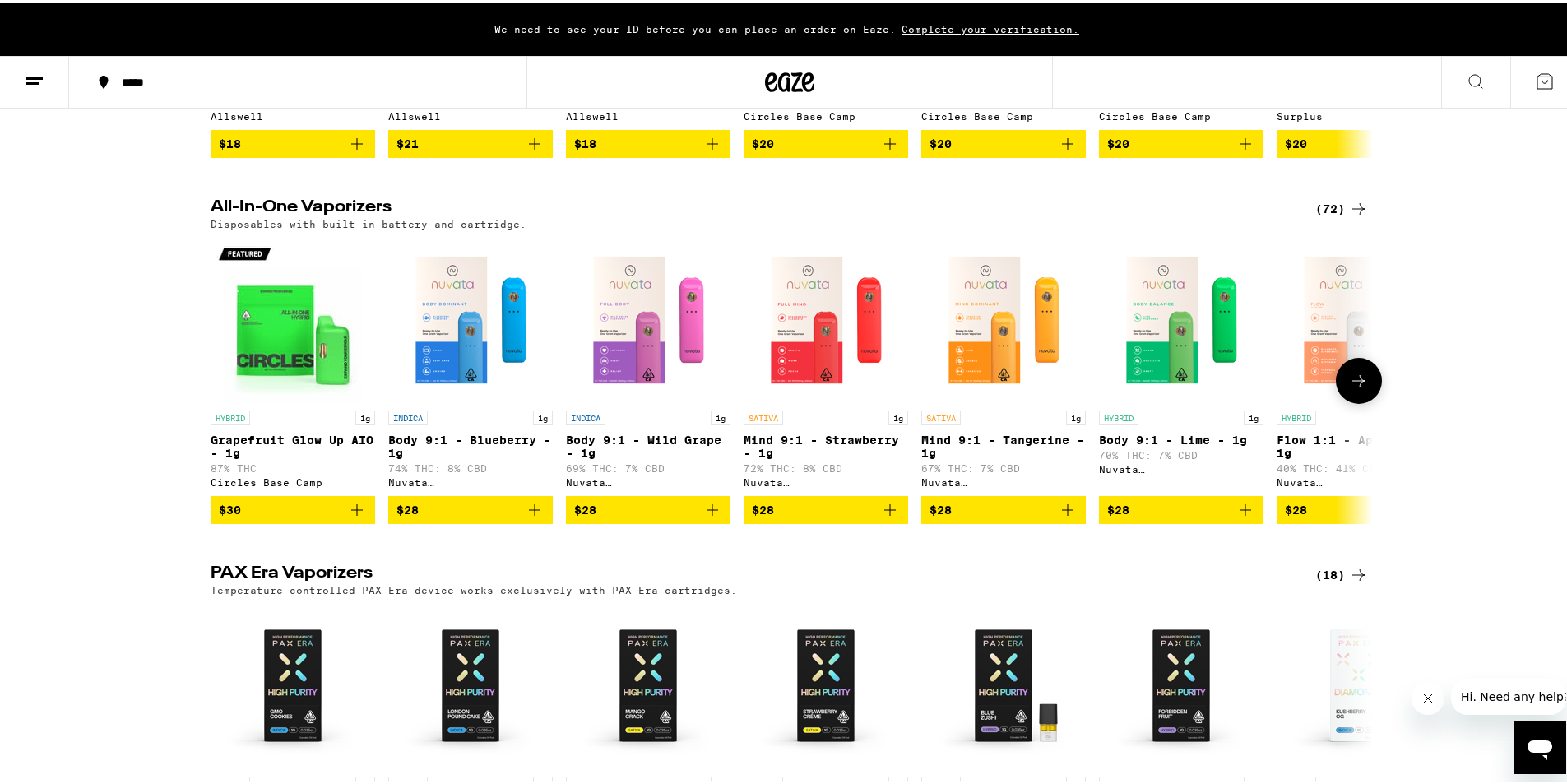
click at [508, 389] on img "Open page for Body 9:1 - Blueberry - 1g from Nuvata (CA)" at bounding box center [470, 316] width 164 height 164
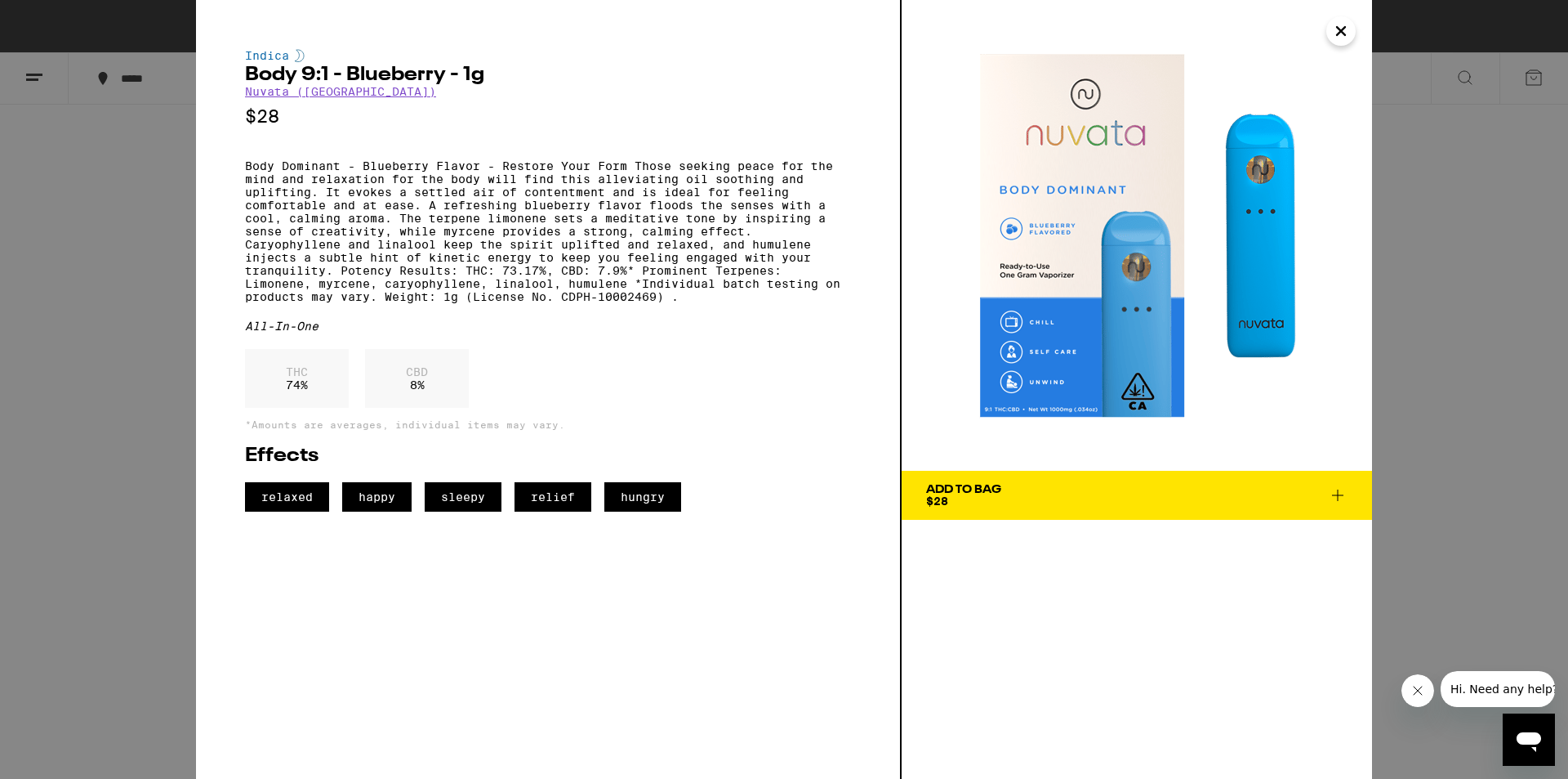
click at [1348, 32] on icon "Close" at bounding box center [1341, 31] width 20 height 24
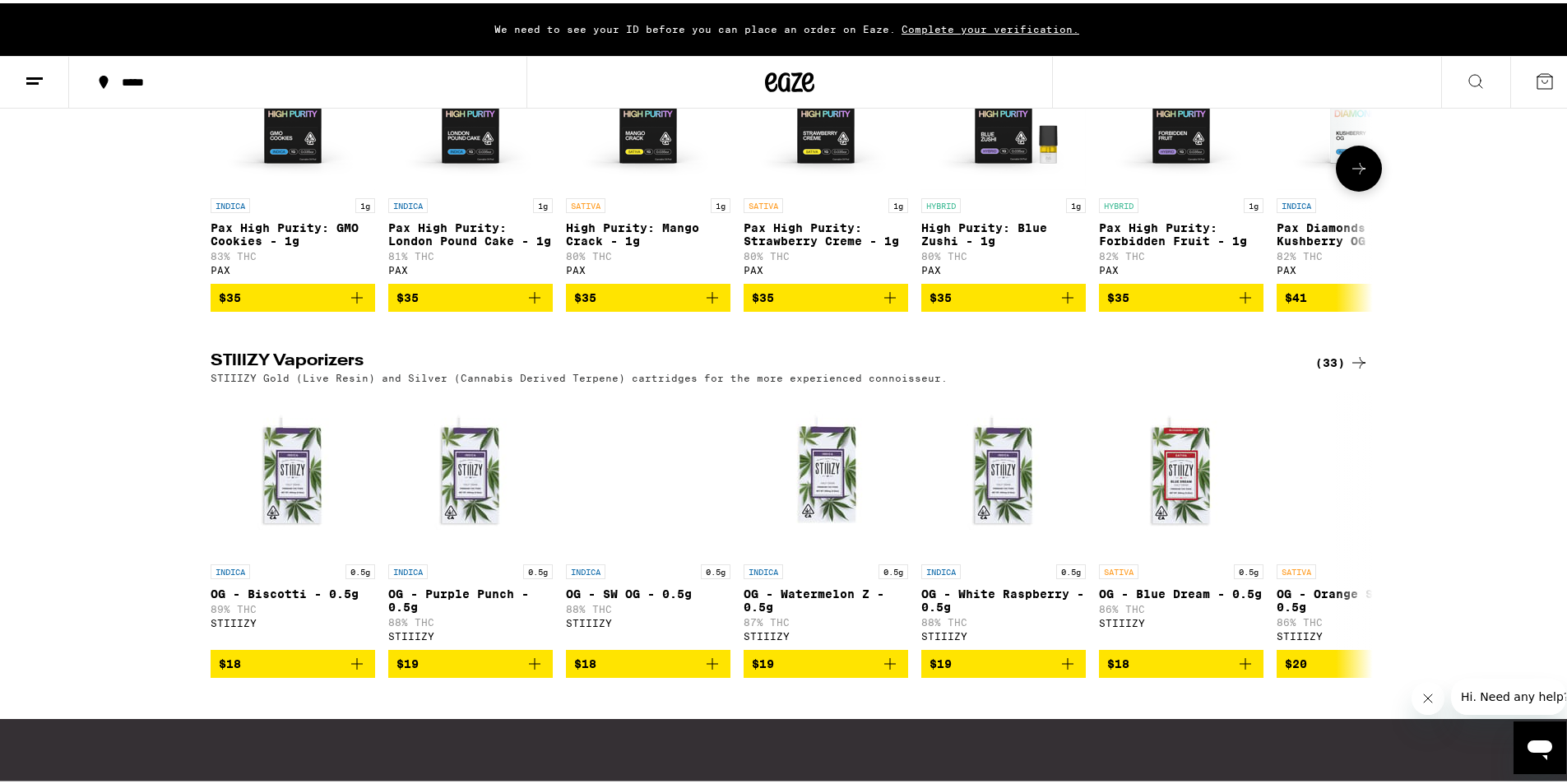
scroll to position [1096, 0]
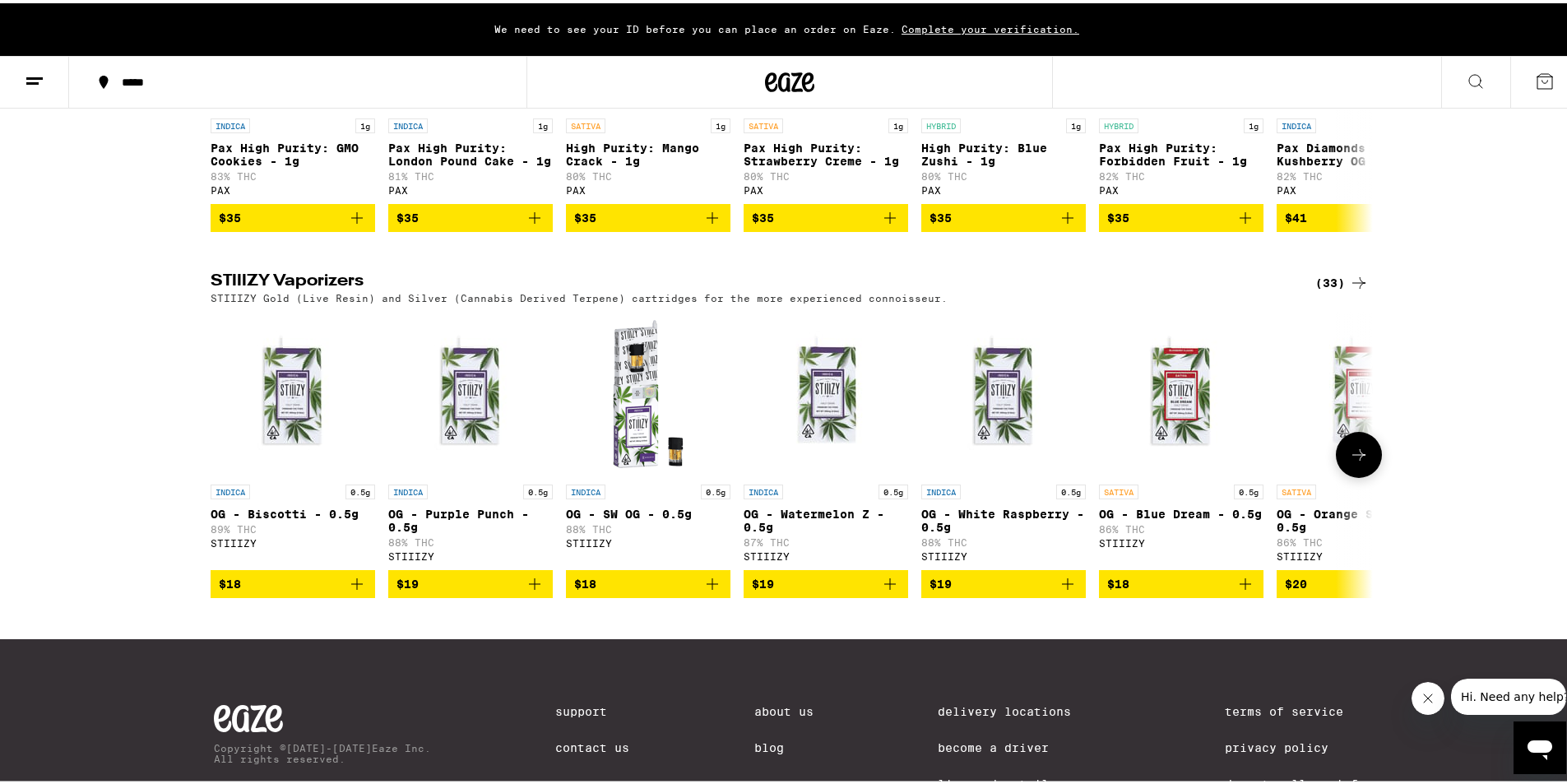
click at [1360, 462] on icon at bounding box center [1358, 451] width 20 height 20
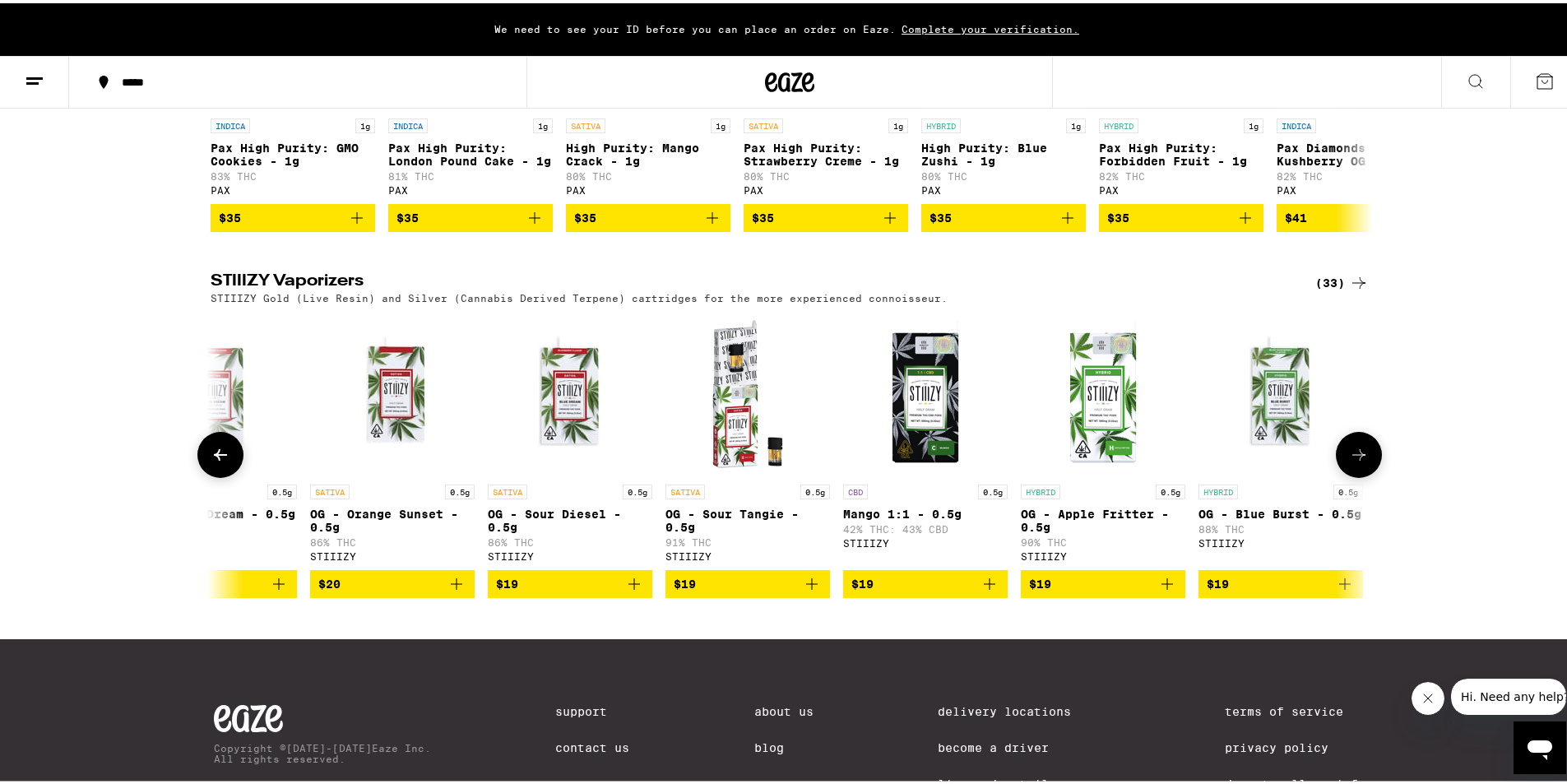
scroll to position [0, 979]
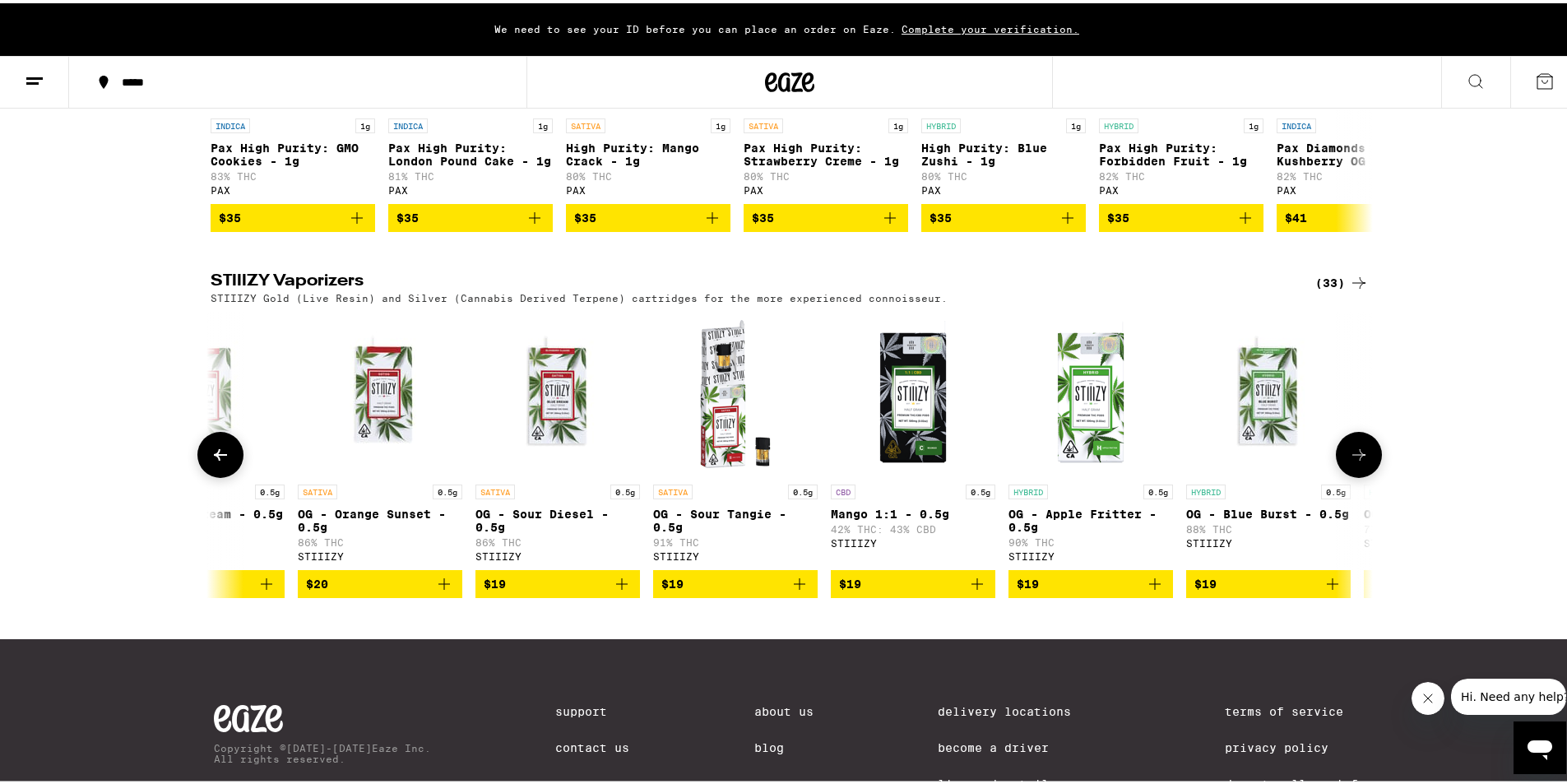
click at [1360, 462] on icon at bounding box center [1358, 451] width 20 height 20
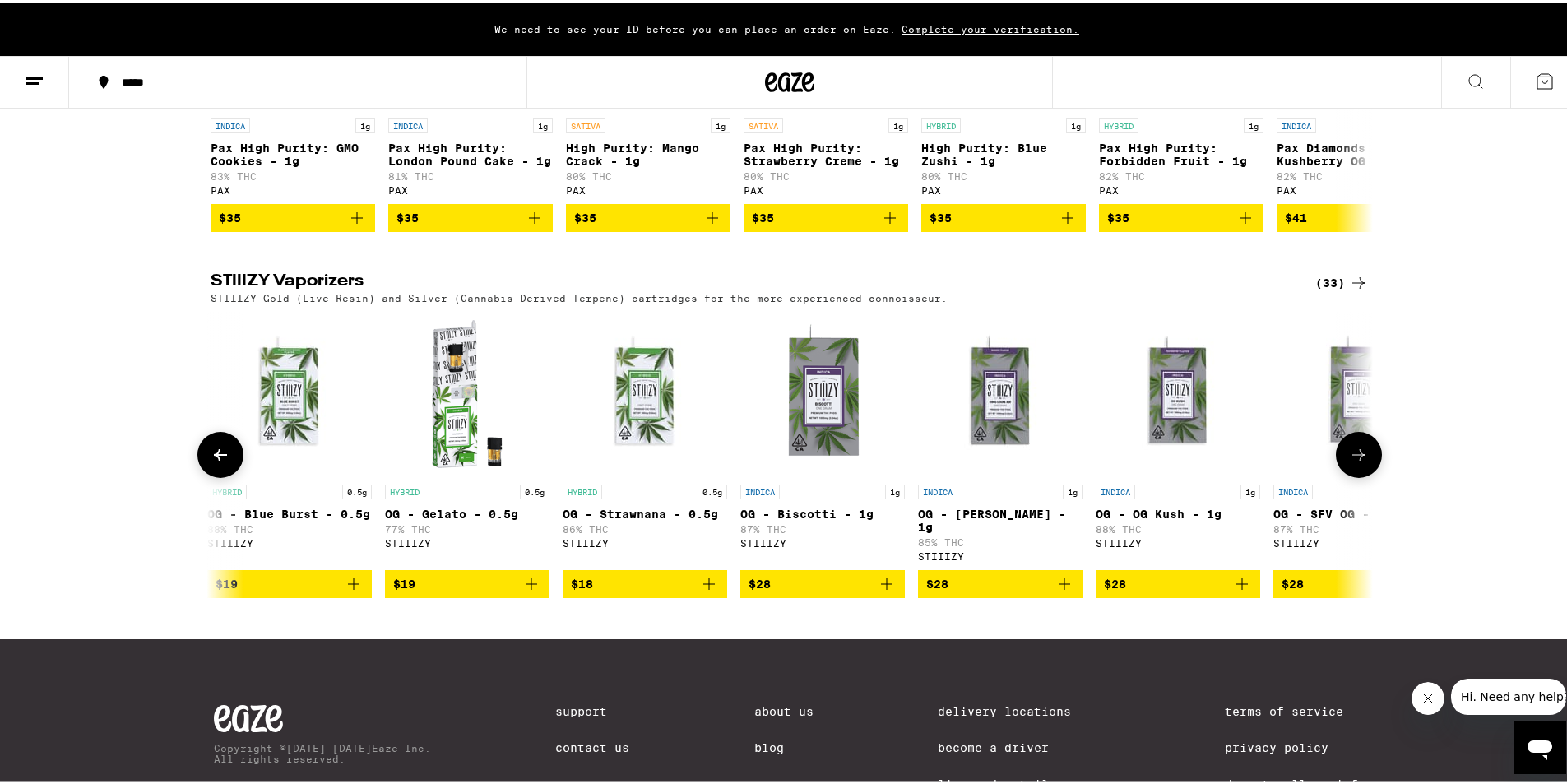
click at [1360, 462] on icon at bounding box center [1358, 451] width 20 height 20
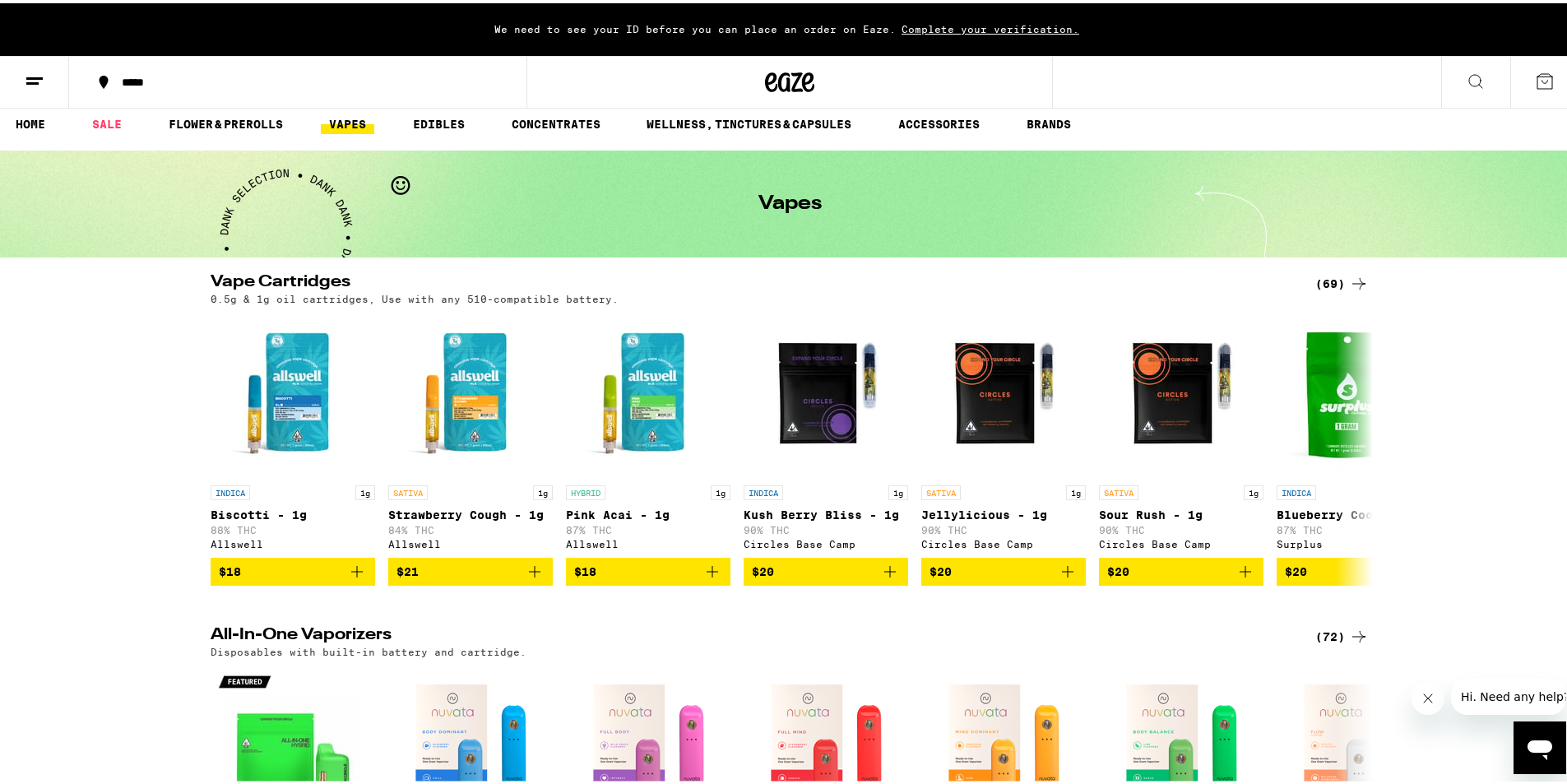
scroll to position [0, 0]
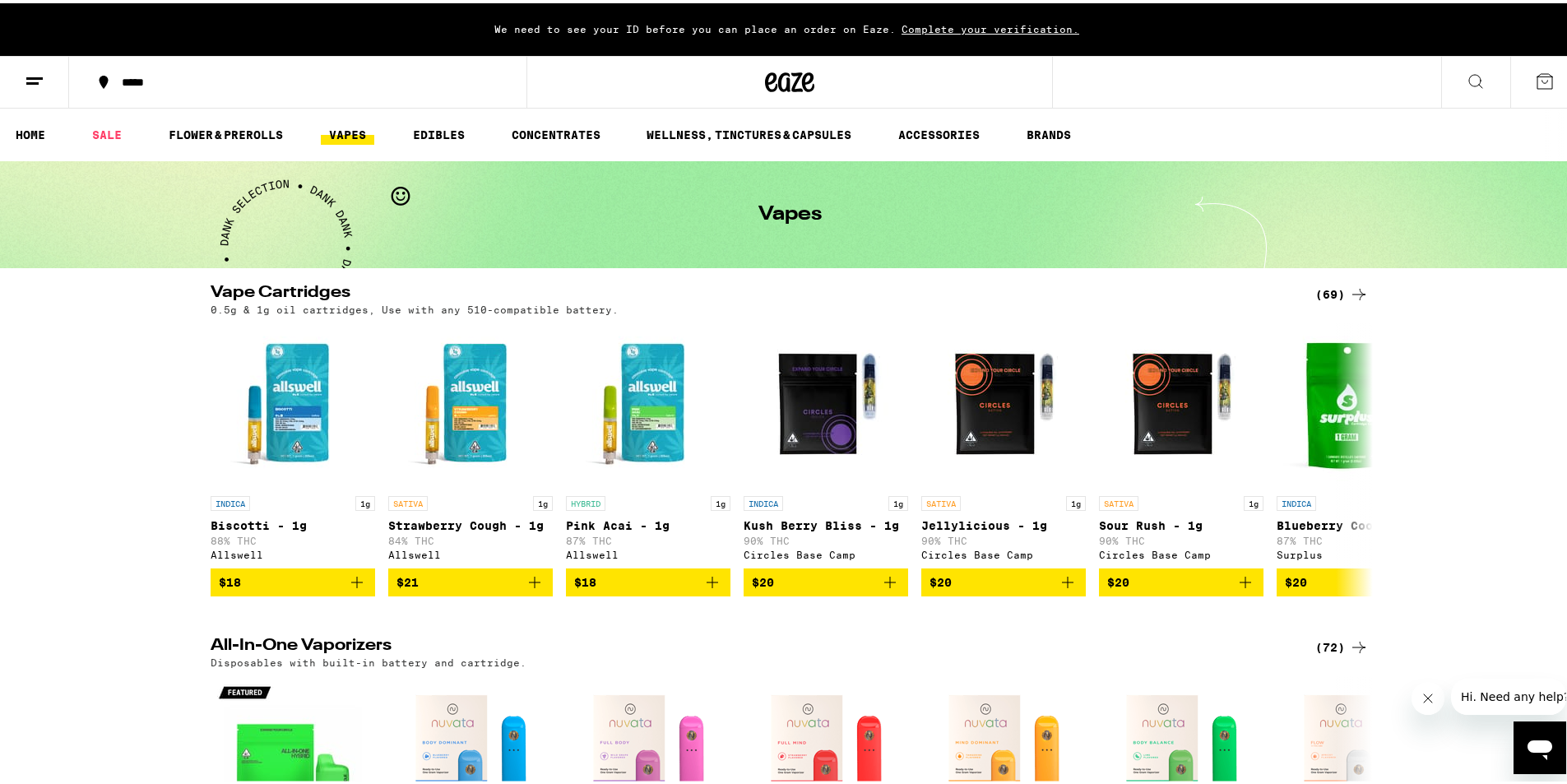
click at [32, 80] on line at bounding box center [32, 80] width 12 height 0
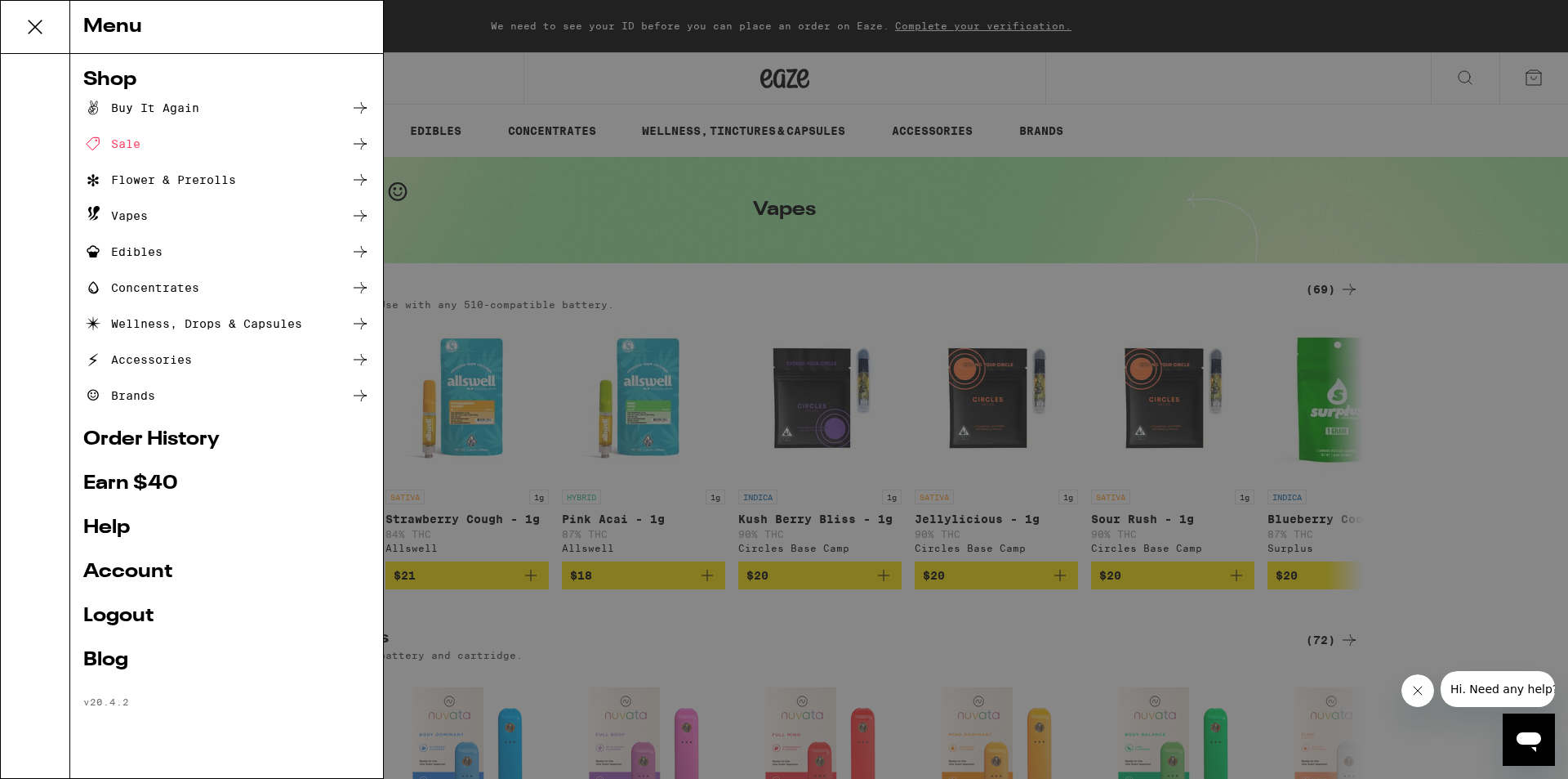
click at [149, 144] on div "Sale" at bounding box center [226, 143] width 287 height 20
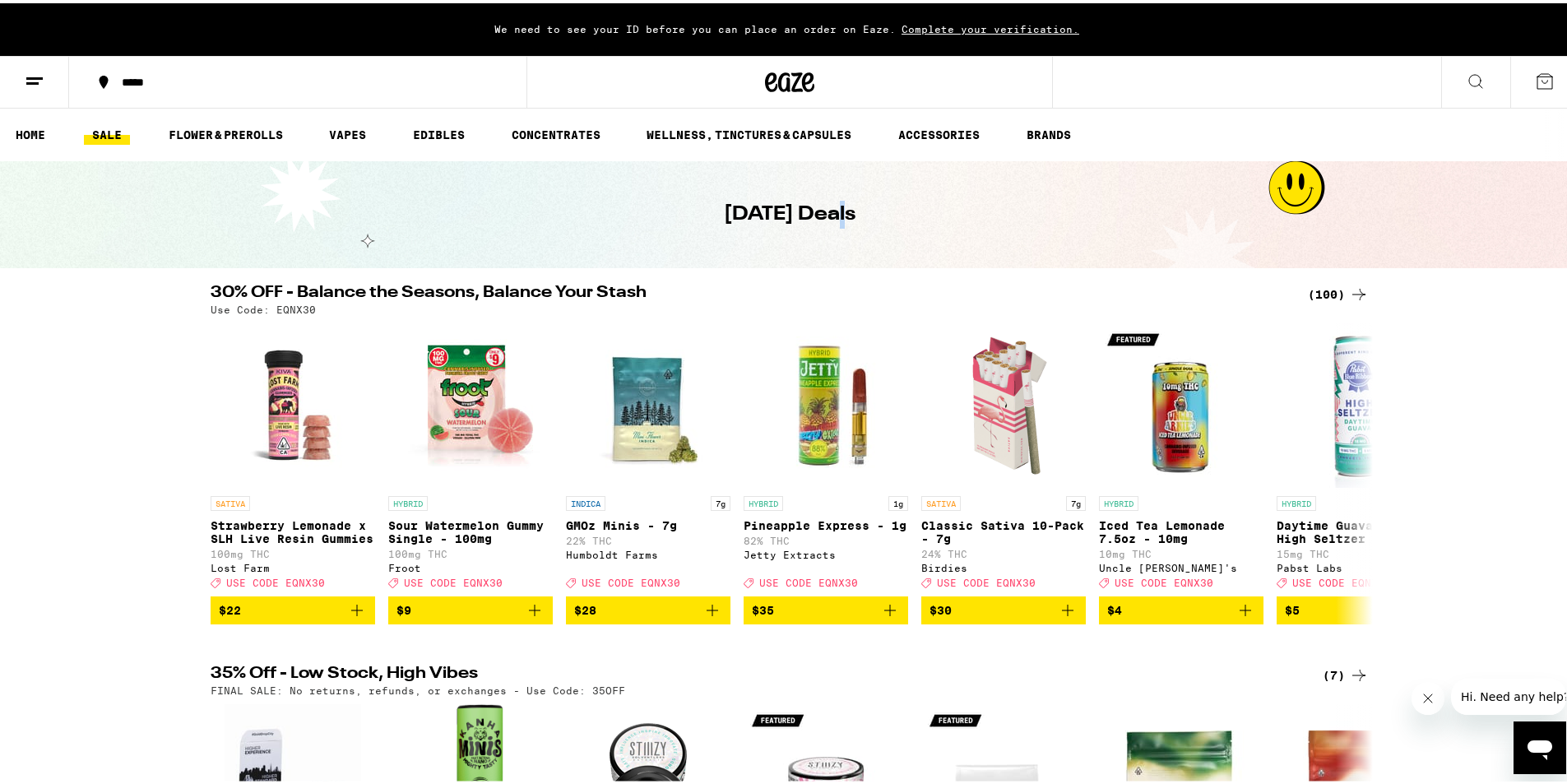
click at [819, 222] on h1 "[DATE] Deals" at bounding box center [789, 211] width 131 height 28
click at [761, 217] on h1 "[DATE] Deals" at bounding box center [789, 211] width 131 height 28
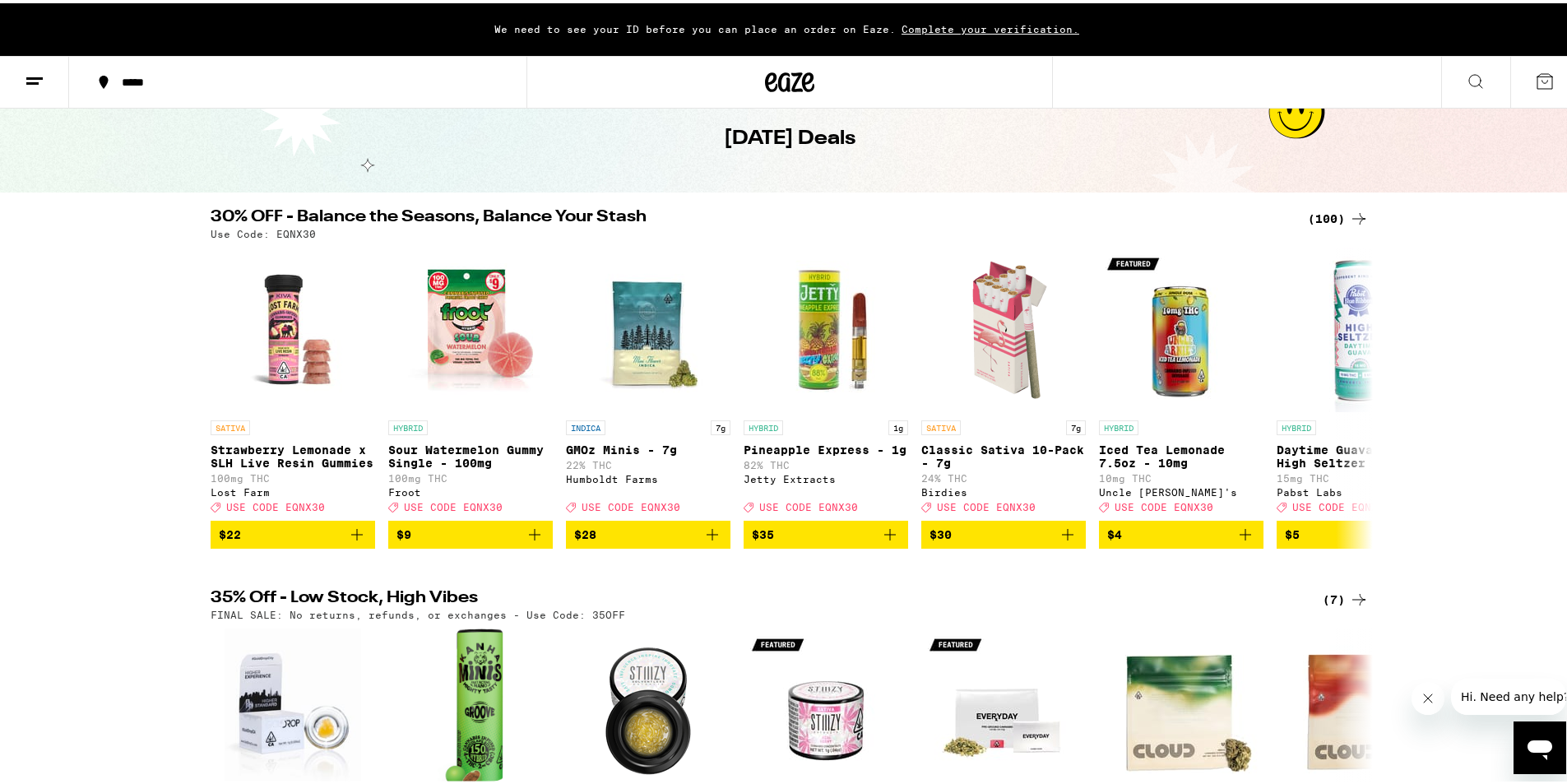
scroll to position [55, 0]
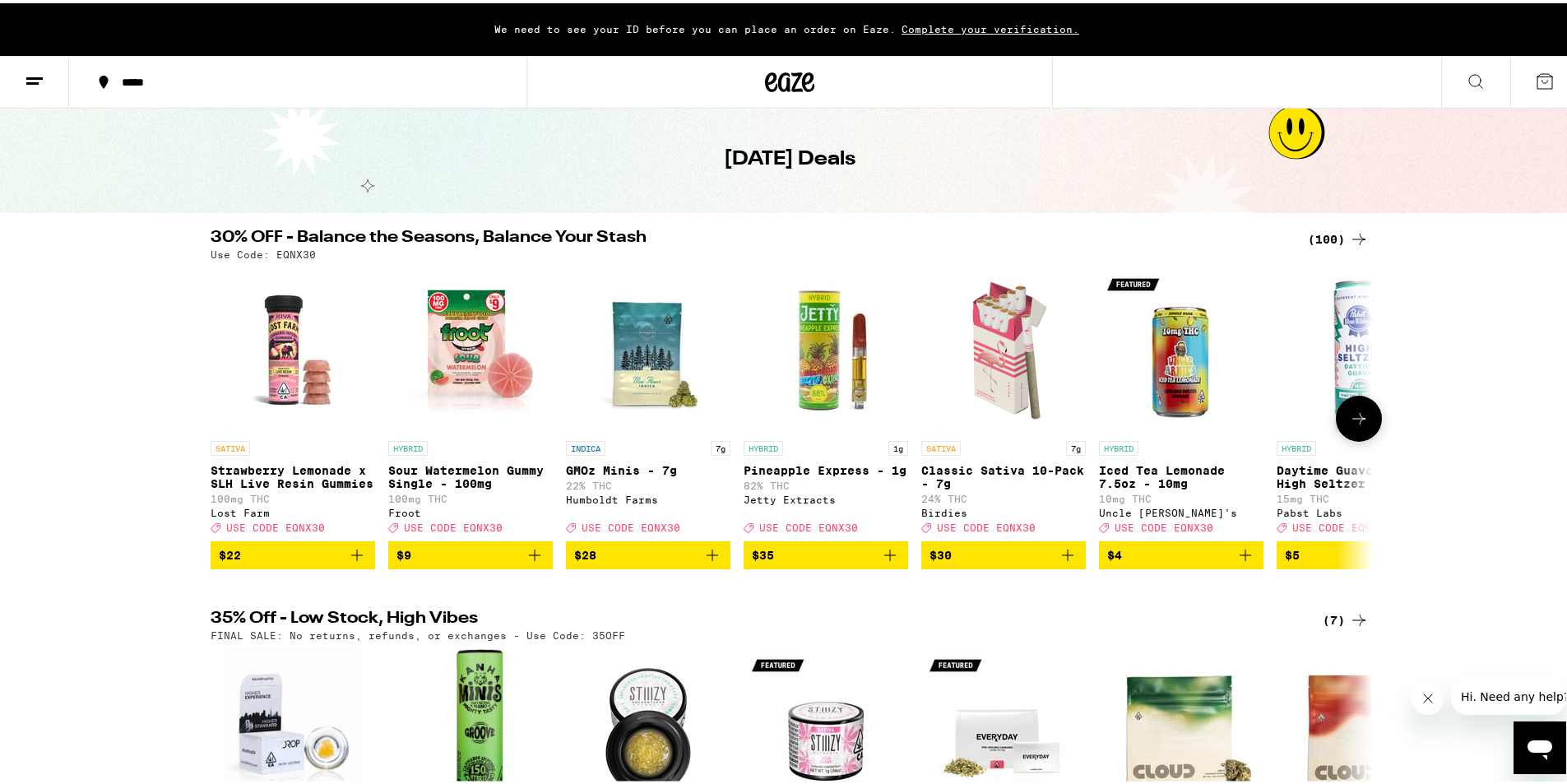
click at [1361, 402] on div at bounding box center [1358, 415] width 46 height 46
click at [1358, 404] on button at bounding box center [1358, 415] width 46 height 46
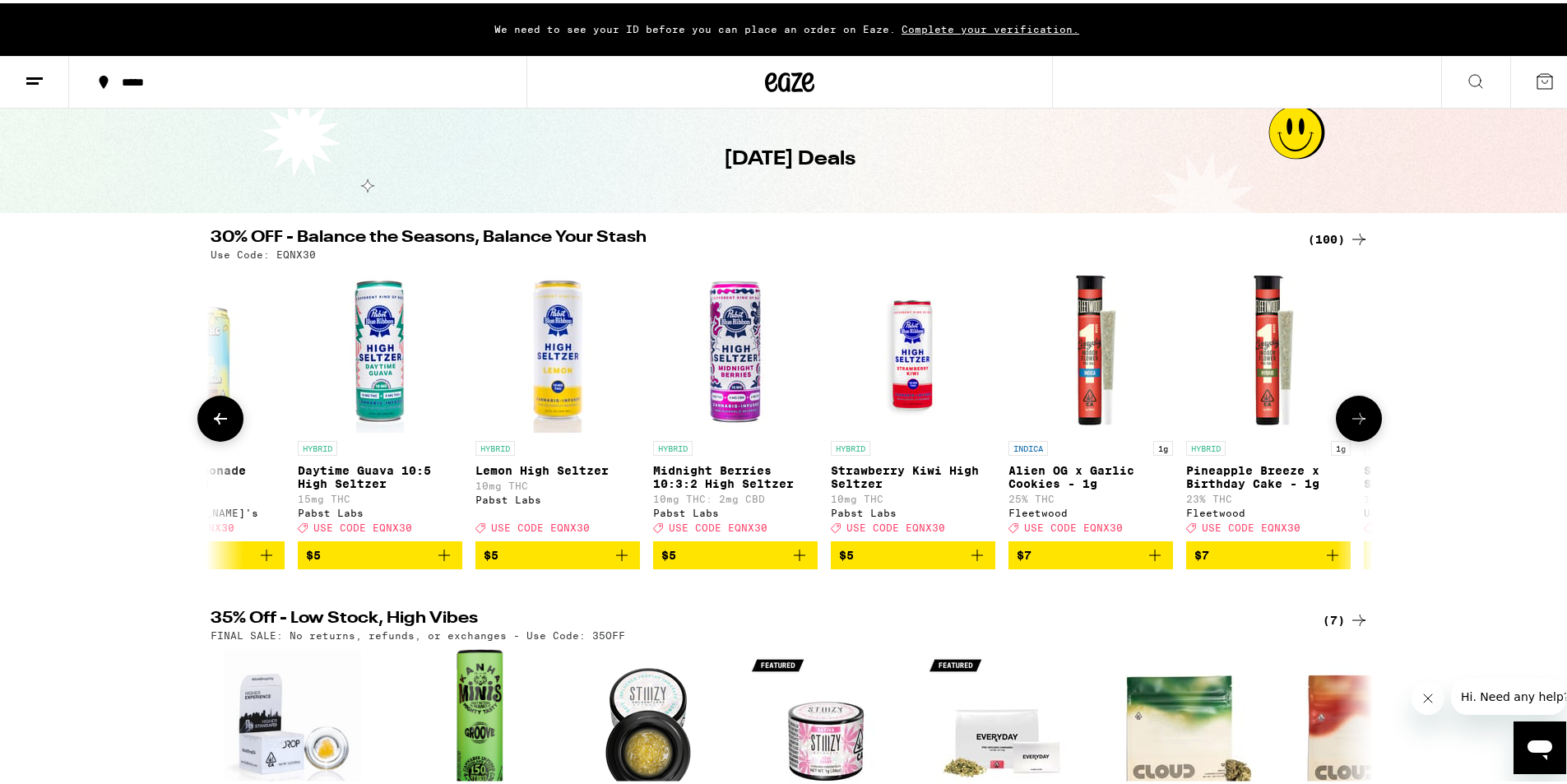
click at [1356, 411] on button at bounding box center [1358, 415] width 46 height 46
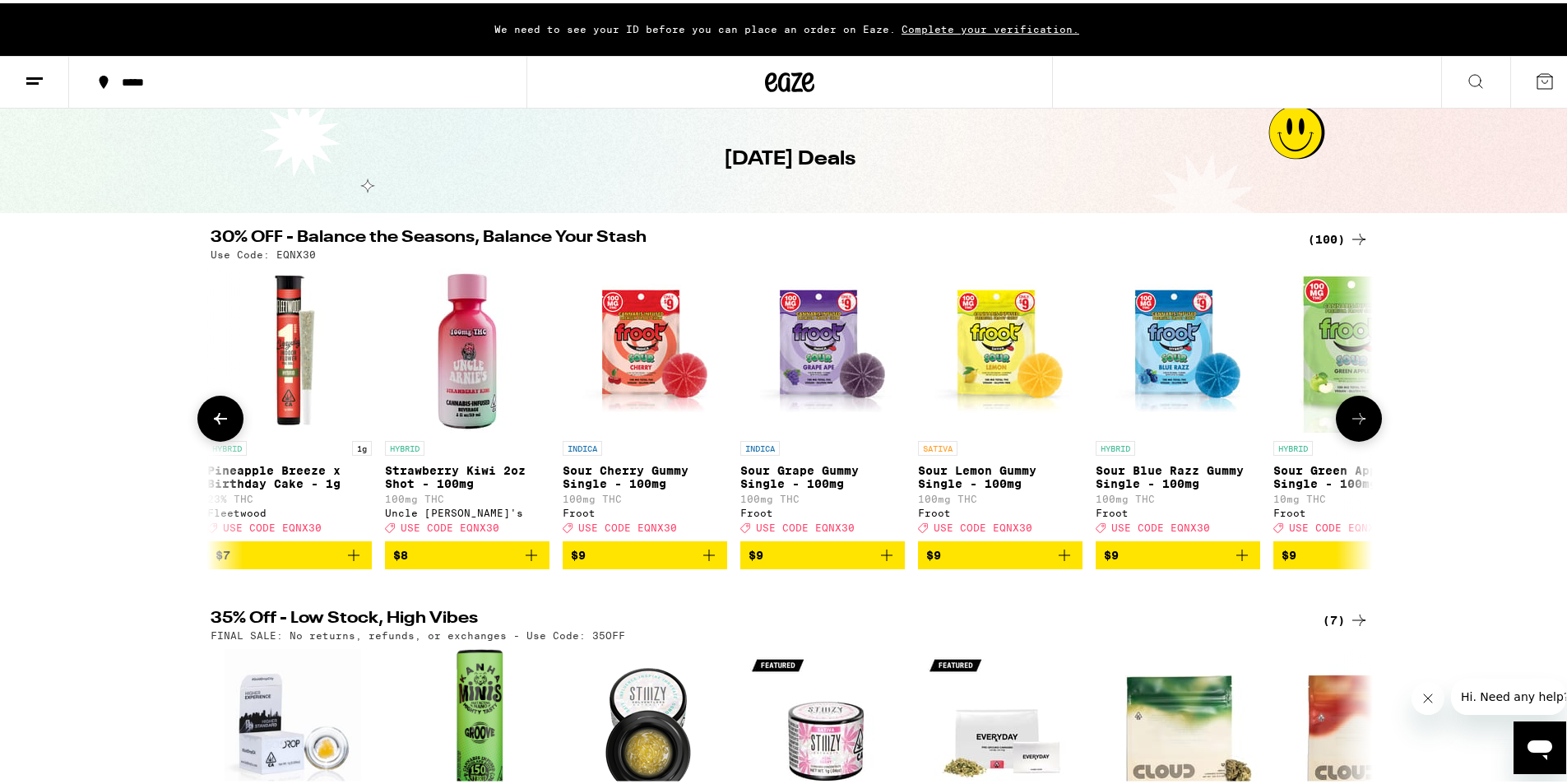
click at [1357, 410] on button at bounding box center [1358, 415] width 46 height 46
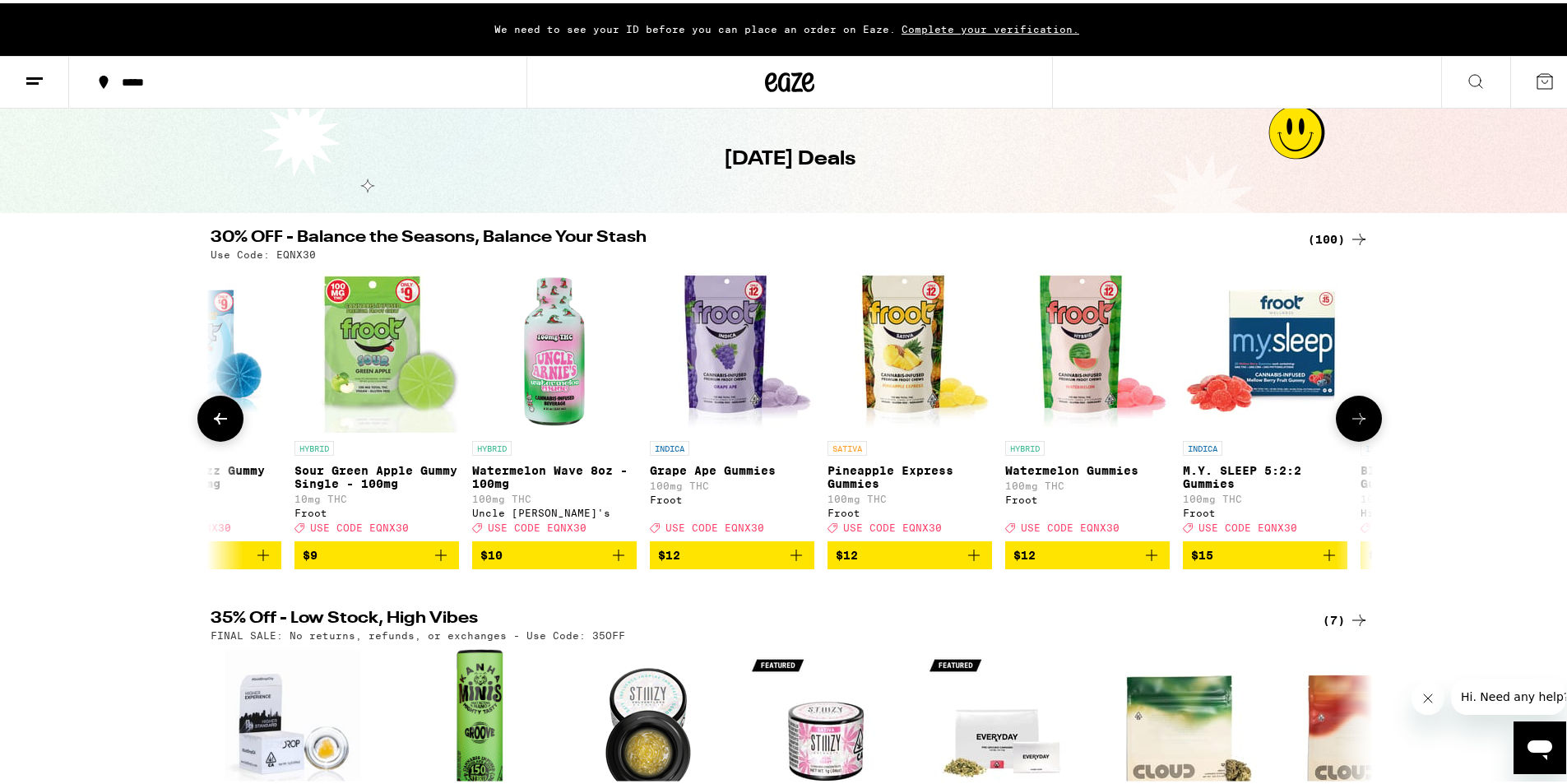
click at [1359, 414] on button at bounding box center [1358, 415] width 46 height 46
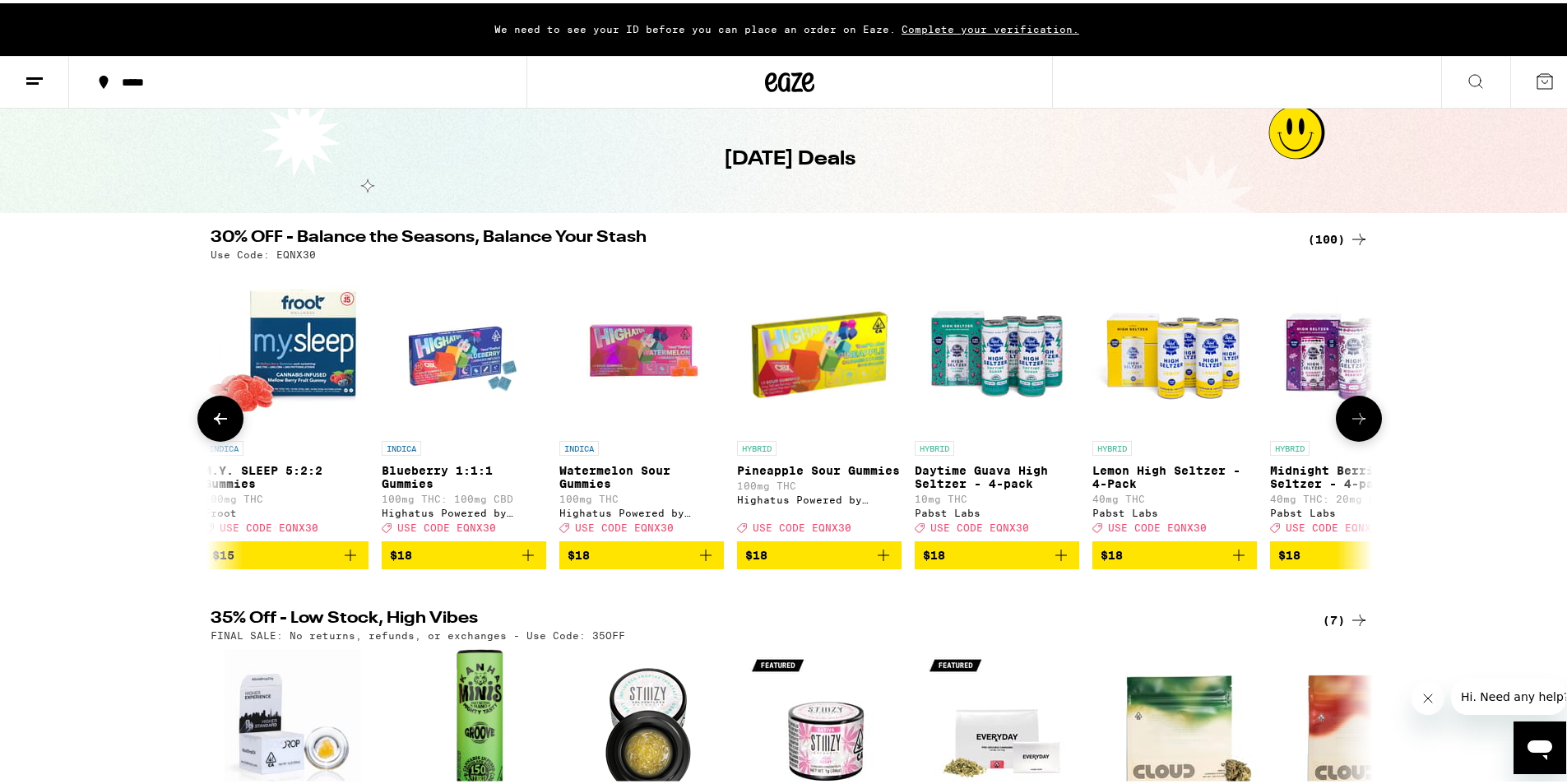
click at [1359, 415] on icon at bounding box center [1358, 415] width 20 height 20
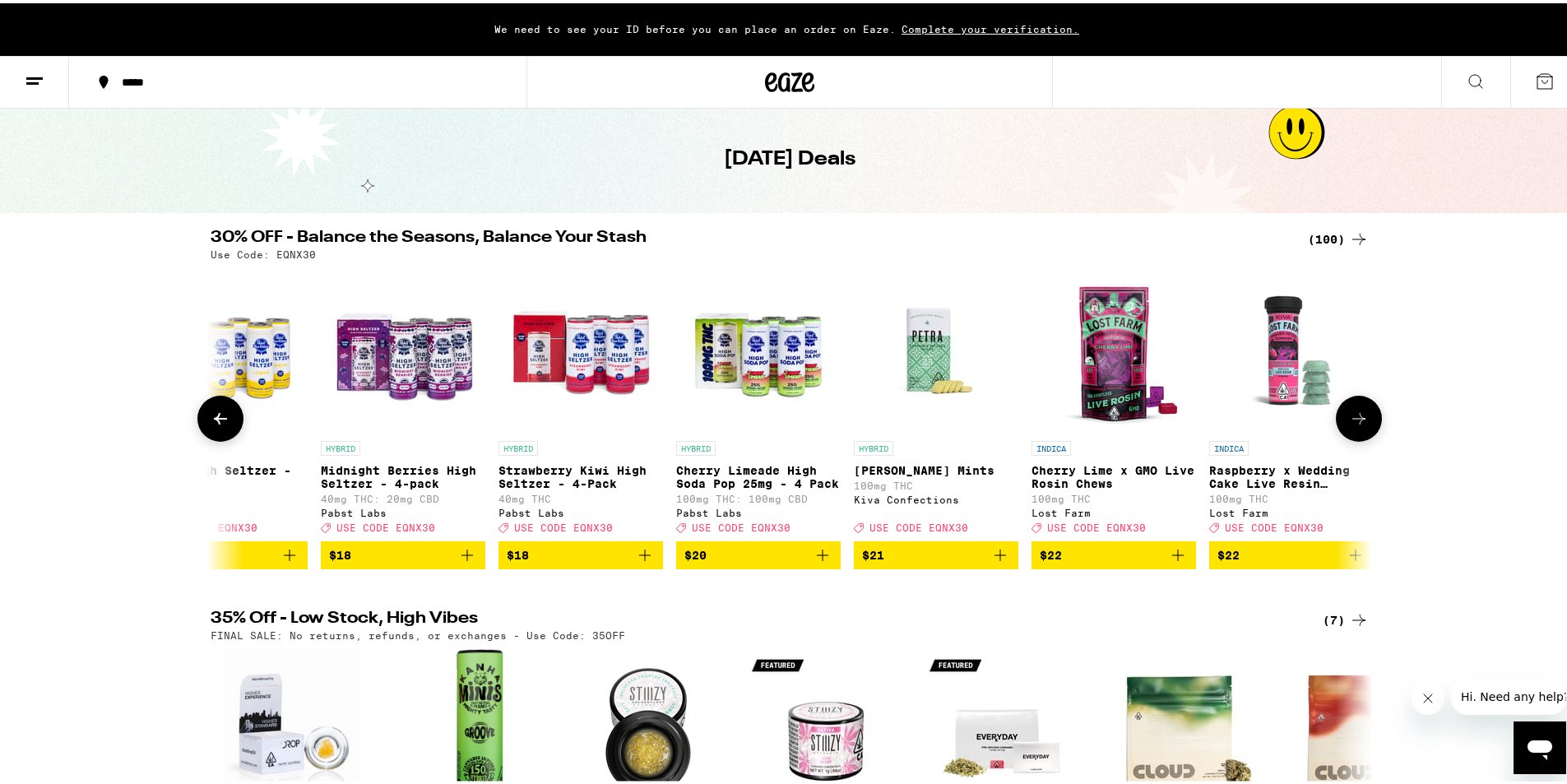
click at [1359, 415] on icon at bounding box center [1358, 415] width 20 height 20
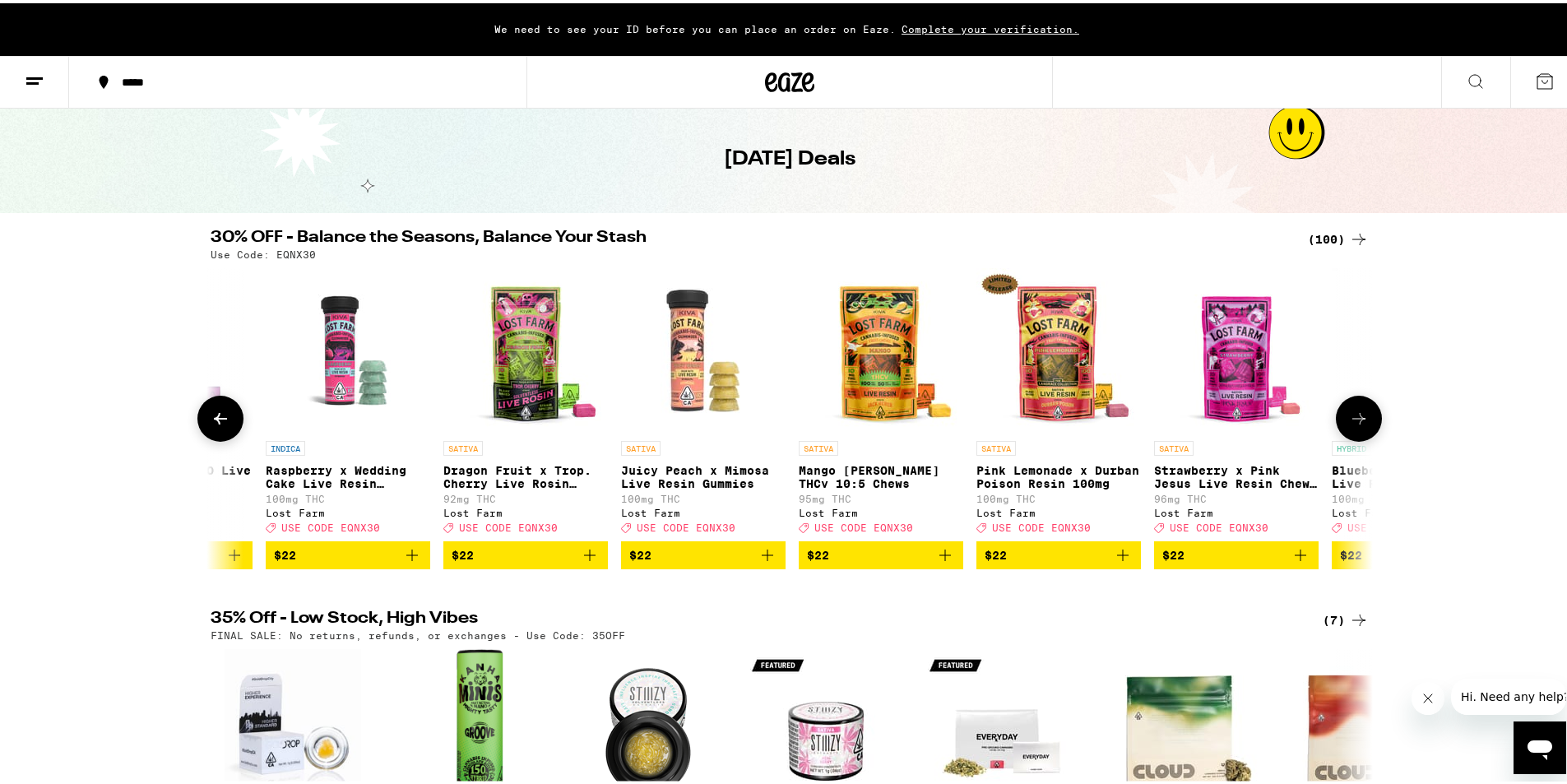
click at [1359, 415] on icon at bounding box center [1358, 415] width 20 height 20
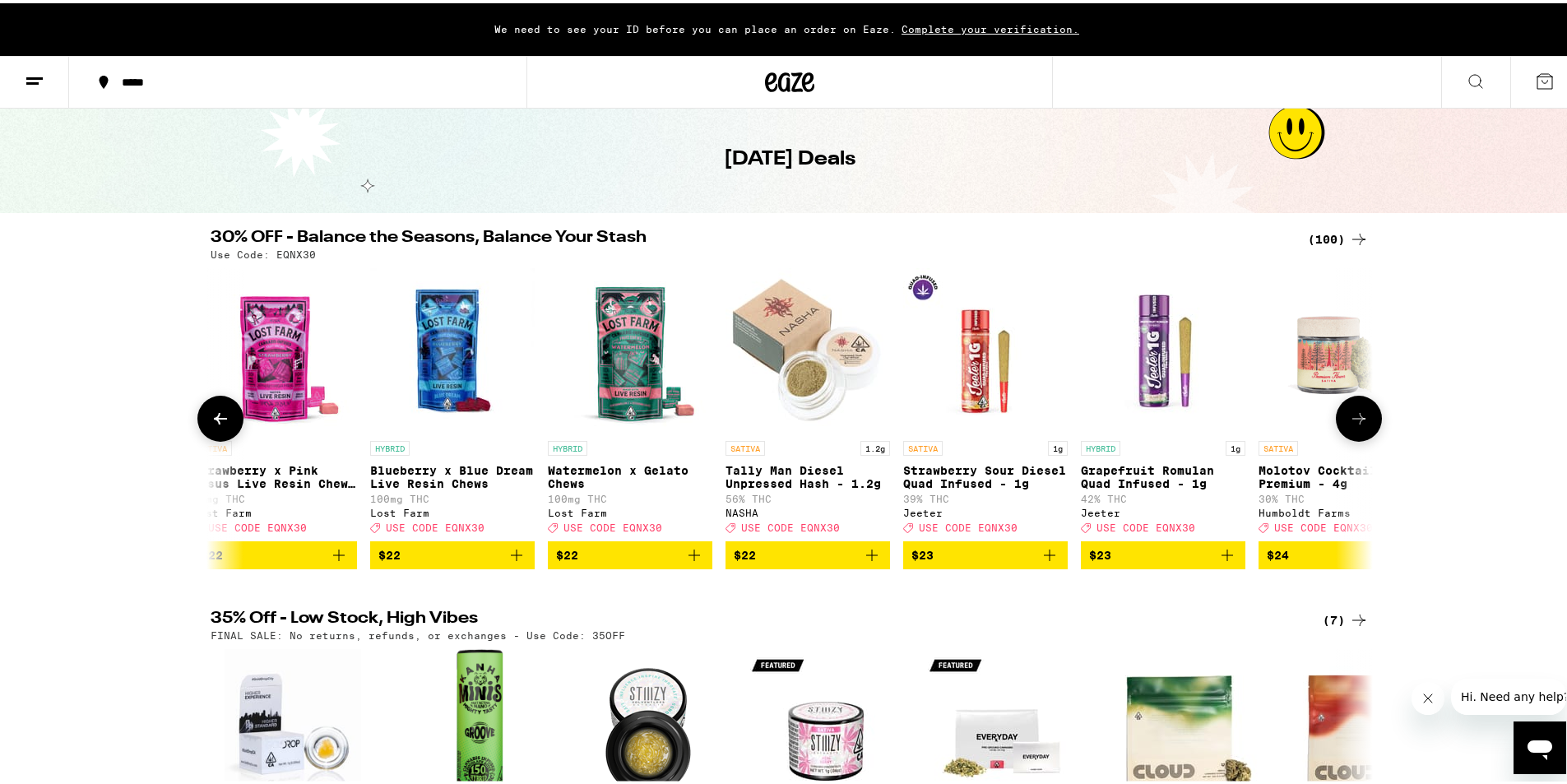
click at [1359, 415] on icon at bounding box center [1358, 415] width 20 height 20
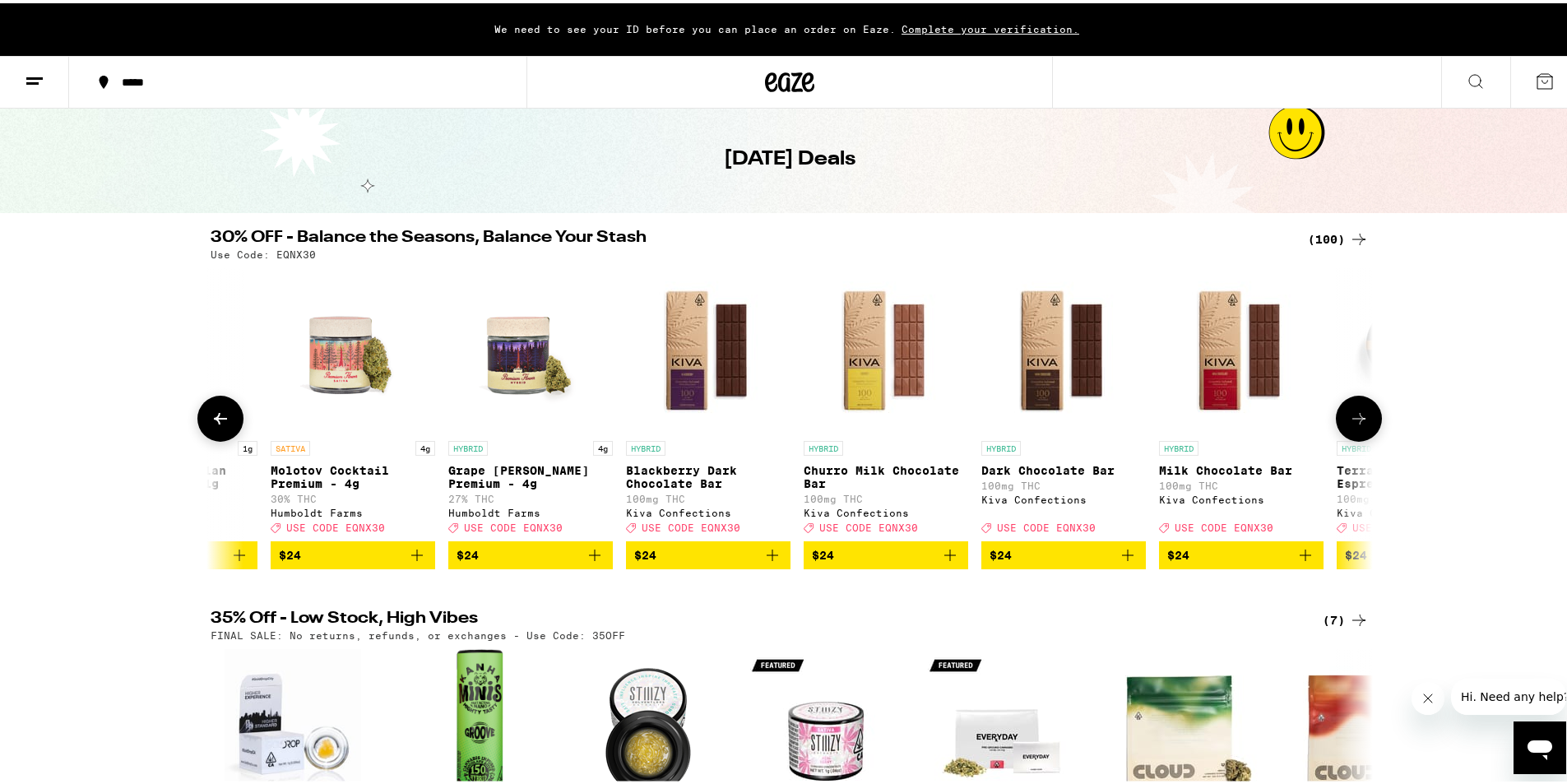
click at [1359, 415] on icon at bounding box center [1358, 415] width 20 height 20
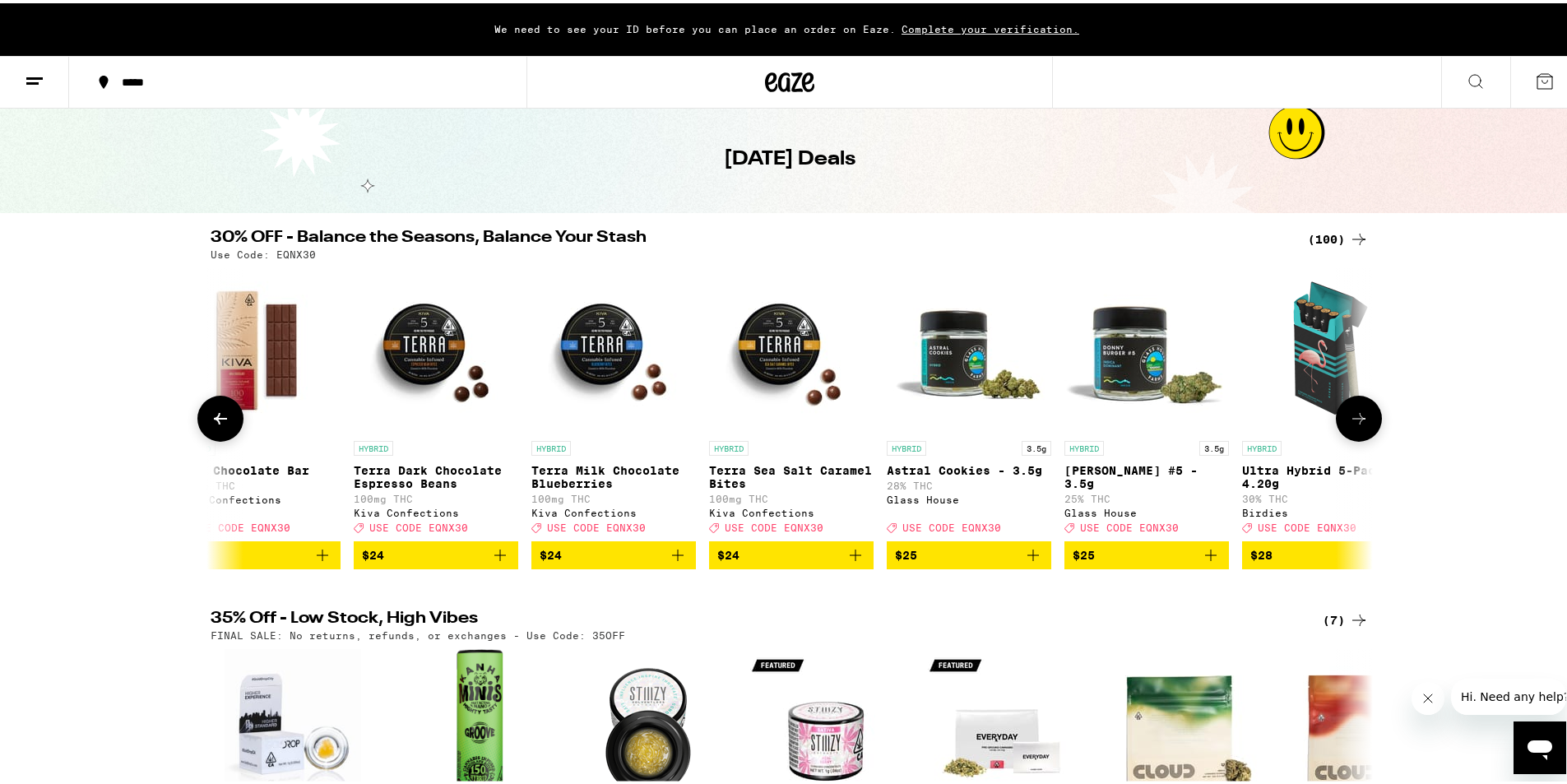
click at [1359, 415] on icon at bounding box center [1358, 415] width 20 height 20
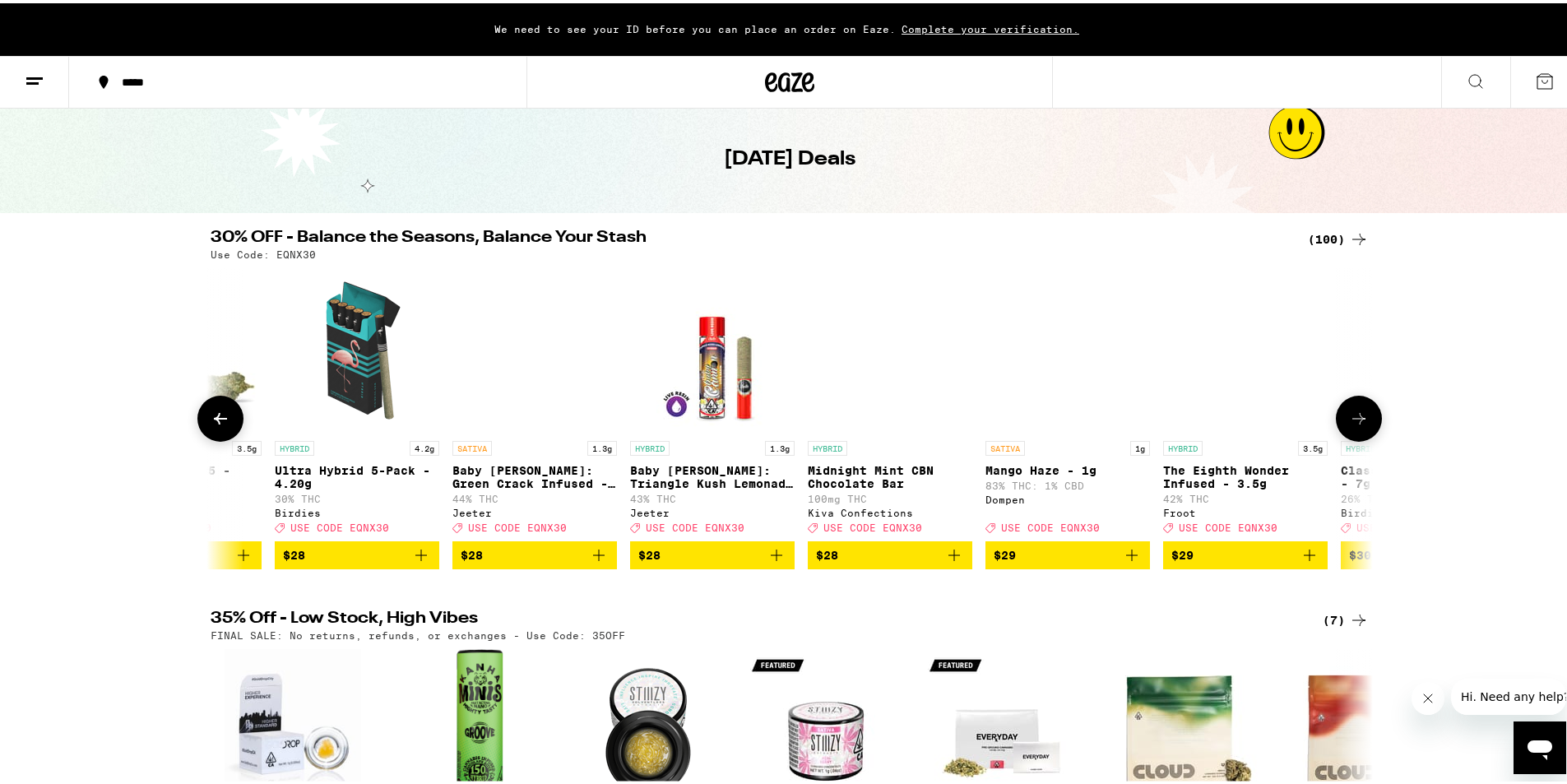
click at [1359, 415] on icon at bounding box center [1358, 415] width 20 height 20
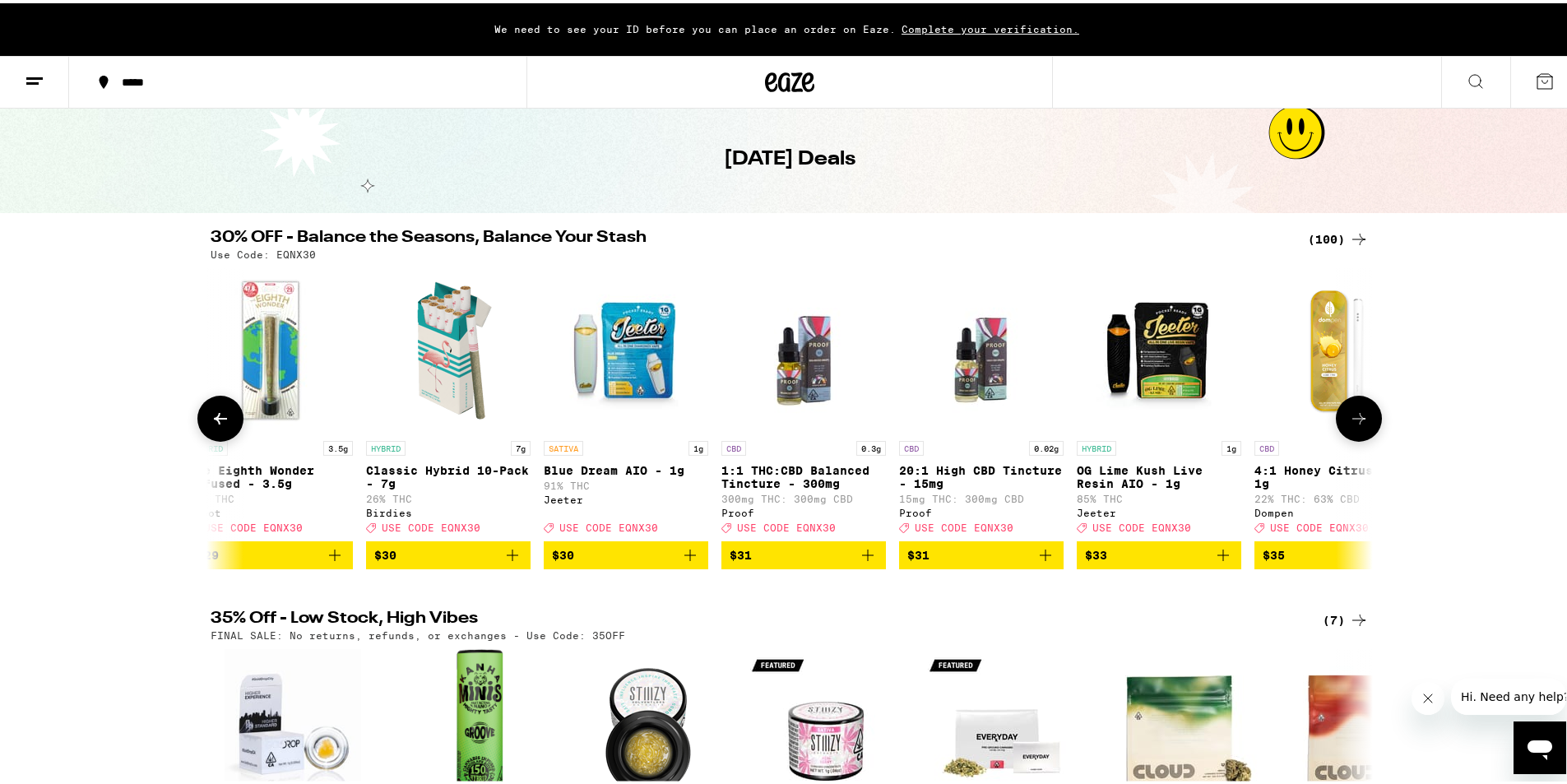
scroll to position [0, 10693]
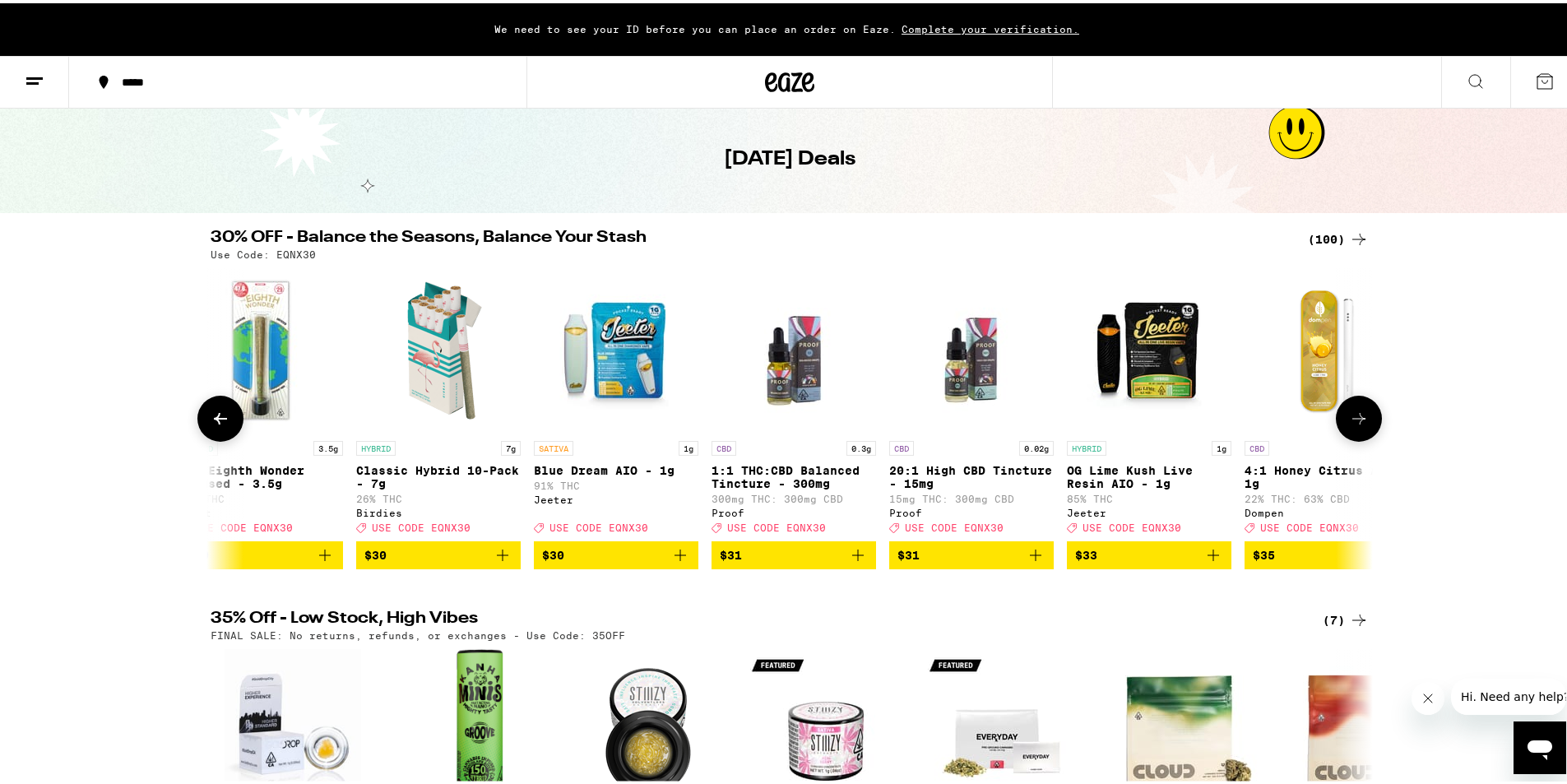
drag, startPoint x: 1359, startPoint y: 415, endPoint x: 1437, endPoint y: 443, distance: 82.9
click at [1437, 443] on div "30% OFF - Balance the Seasons, Balance Your Stash (100) Use Code: EQNX30 SATIVA…" at bounding box center [790, 395] width 1579 height 340
click at [1364, 414] on button at bounding box center [1358, 415] width 46 height 46
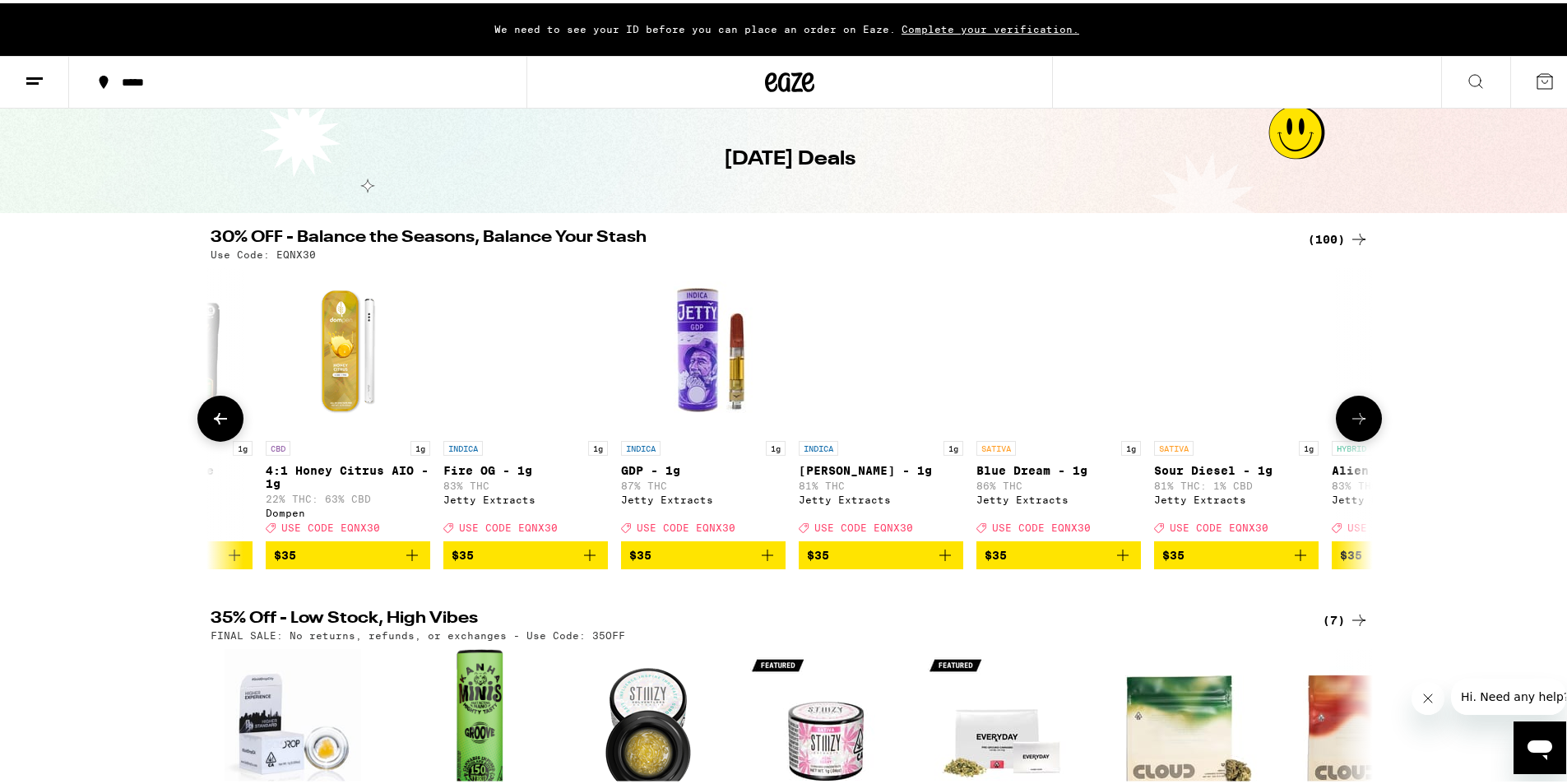
click at [1364, 413] on button at bounding box center [1358, 415] width 46 height 46
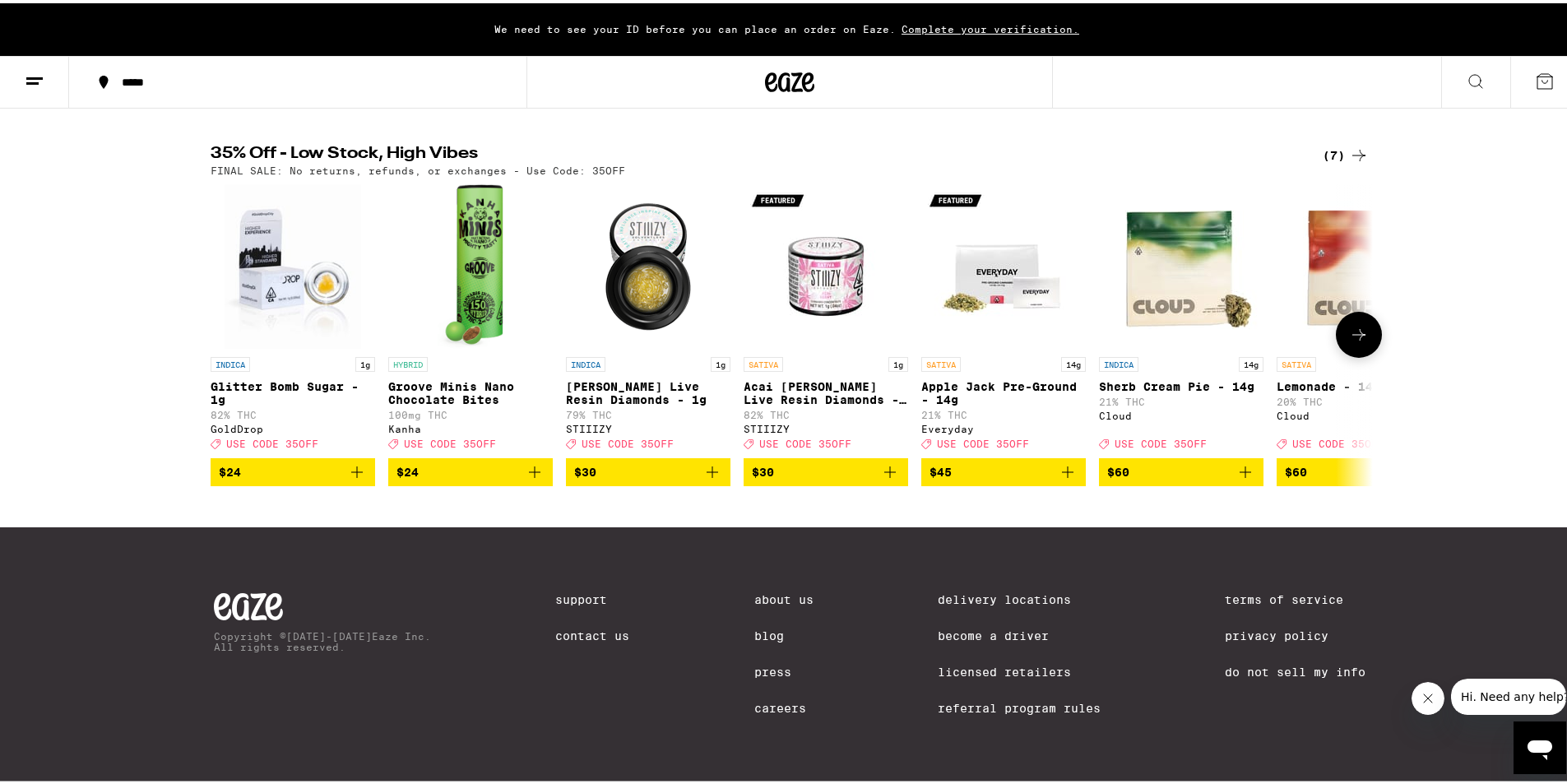
scroll to position [554, 0]
drag, startPoint x: 1200, startPoint y: 246, endPoint x: 1124, endPoint y: 228, distance: 78.1
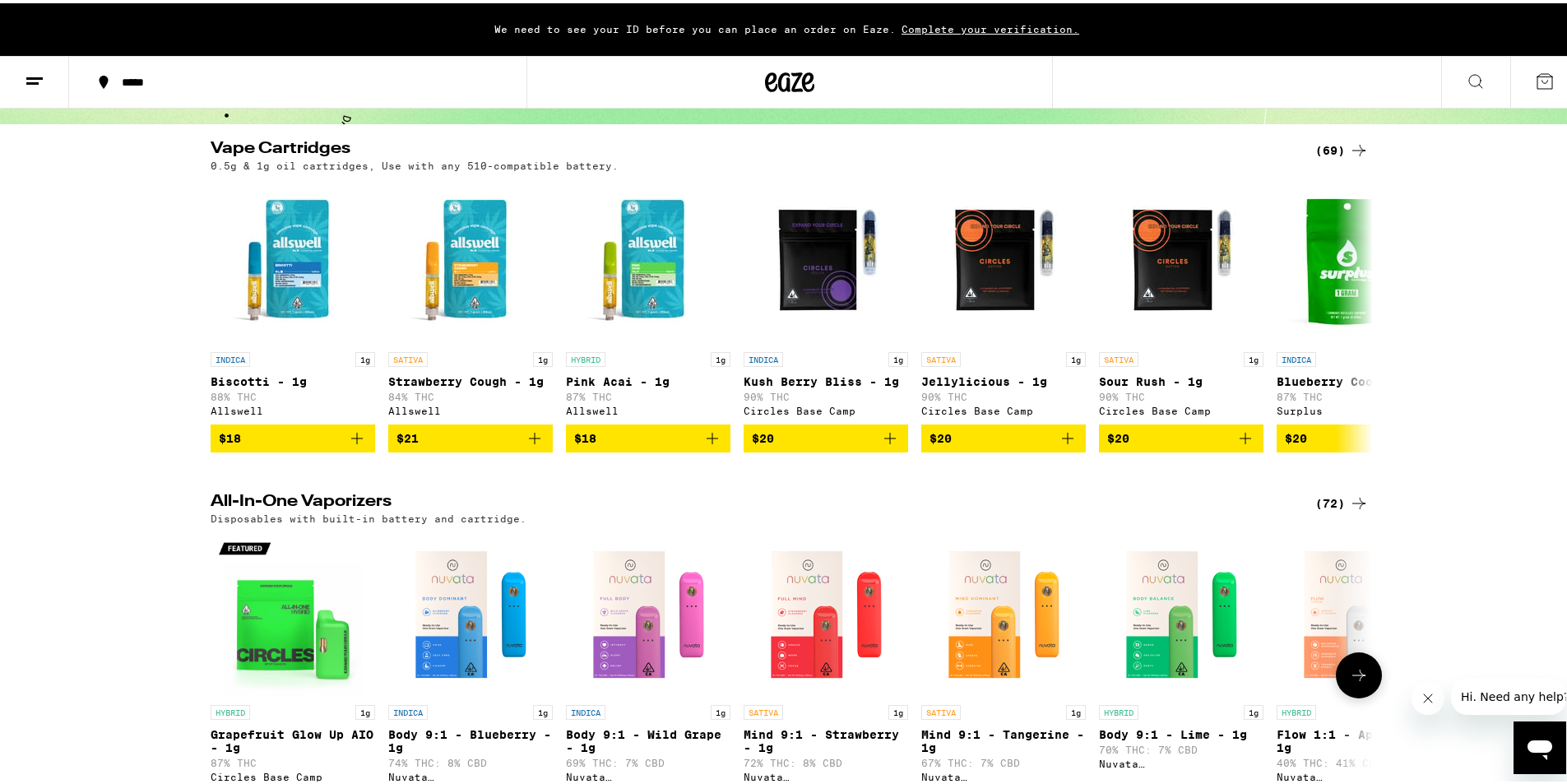
scroll to position [438, 0]
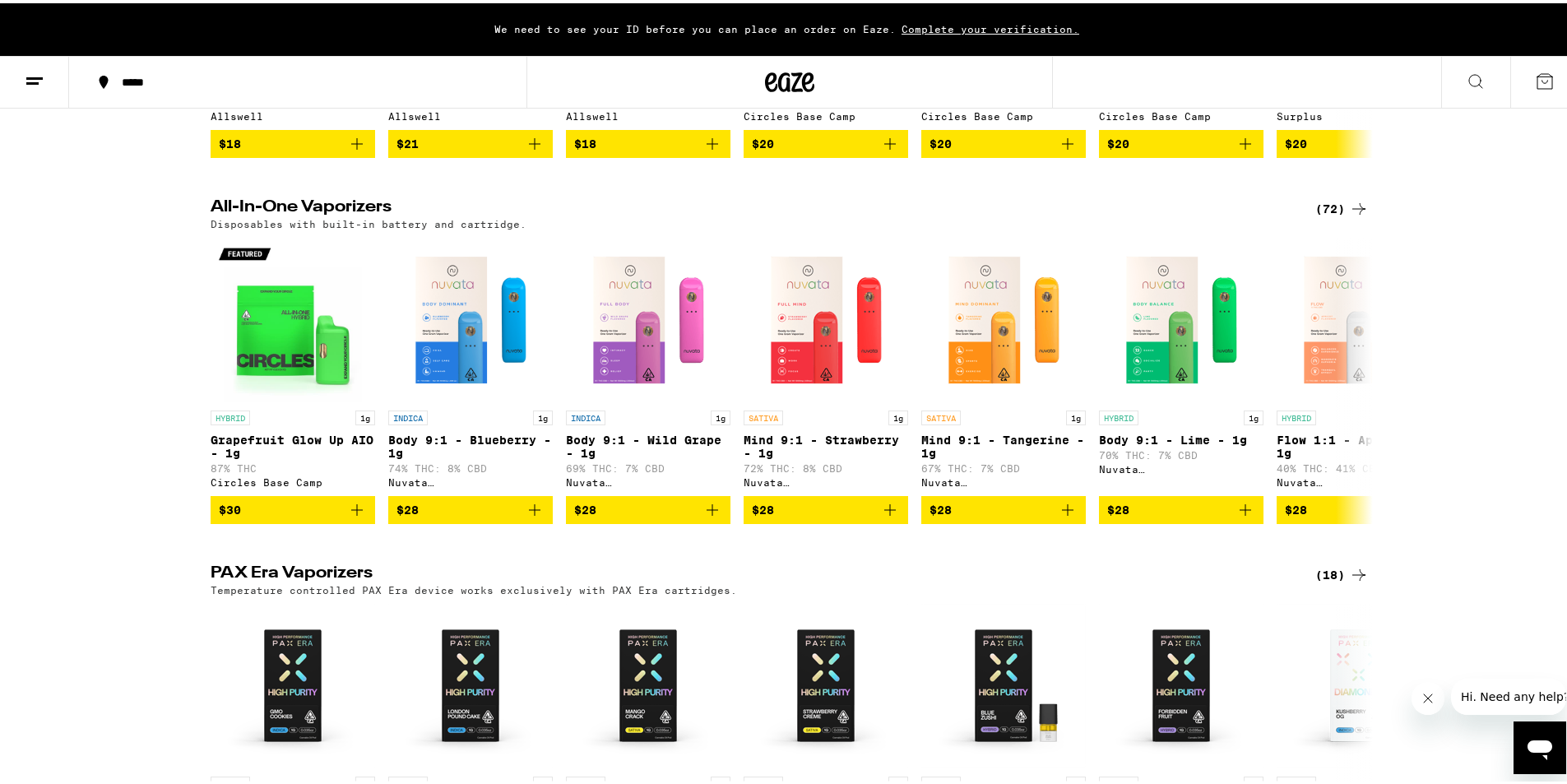
drag, startPoint x: 464, startPoint y: 232, endPoint x: 453, endPoint y: 235, distance: 11.4
drag, startPoint x: 421, startPoint y: 242, endPoint x: 410, endPoint y: 249, distance: 13.0
